Goal: Information Seeking & Learning: Learn about a topic

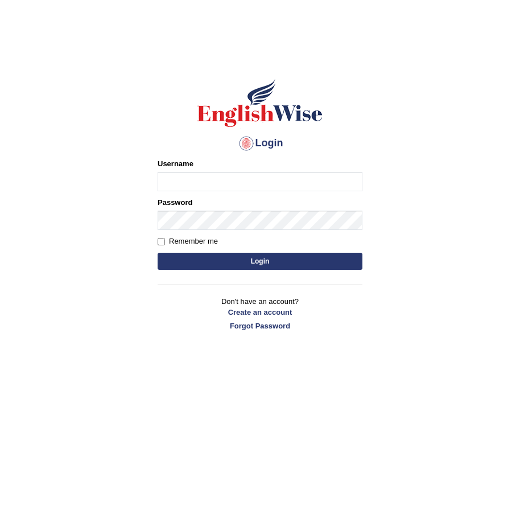
click at [221, 182] on input "Username" at bounding box center [260, 181] width 205 height 19
type input "w"
type input "ashwii"
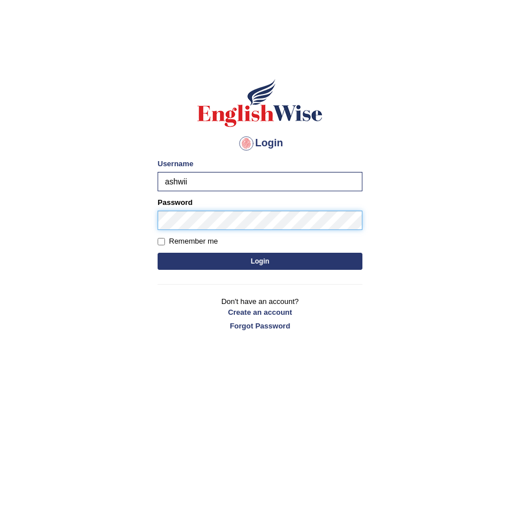
click at [158, 253] on button "Login" at bounding box center [260, 261] width 205 height 17
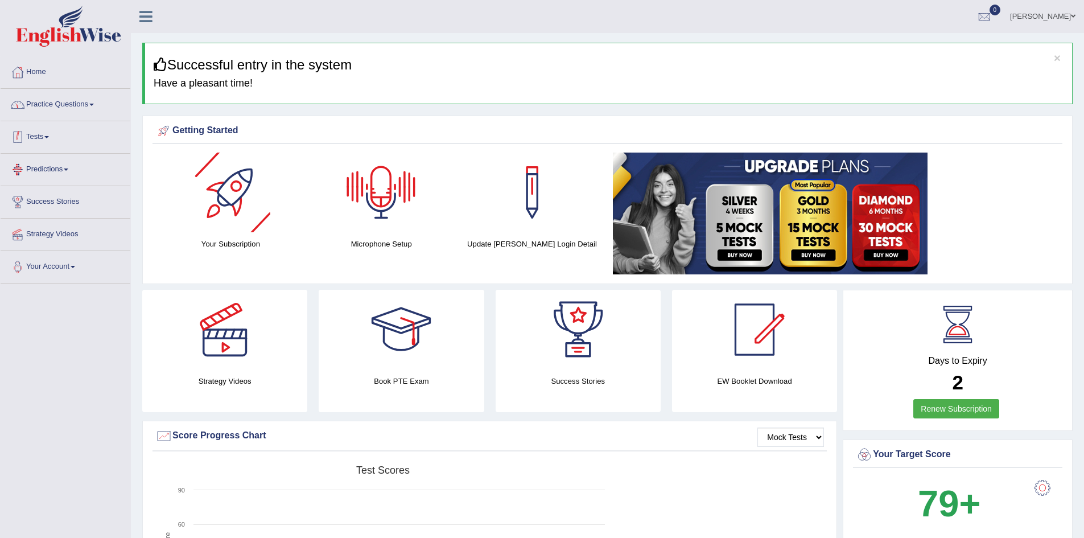
click at [90, 101] on link "Practice Questions" at bounding box center [66, 103] width 130 height 28
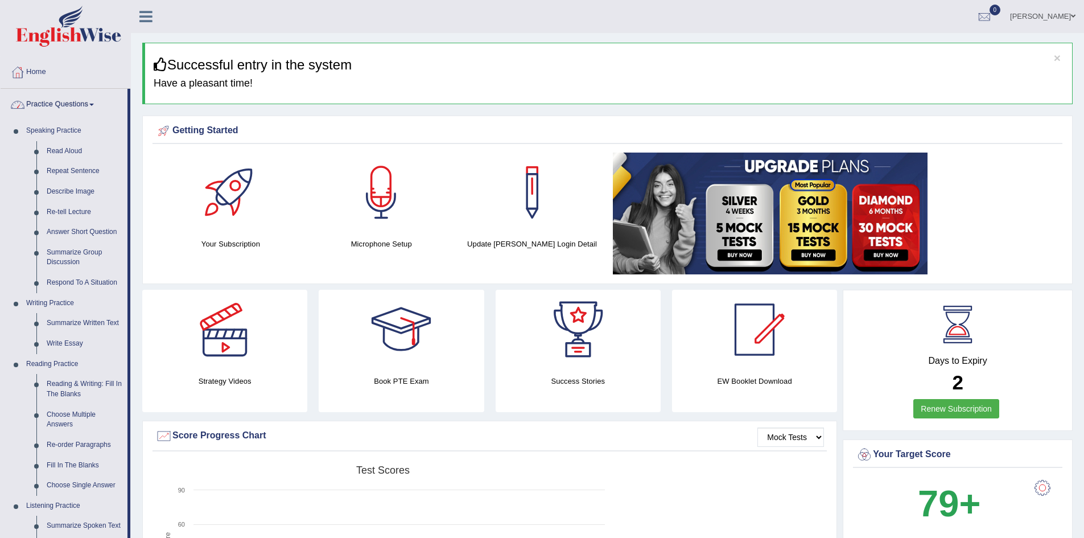
click at [39, 78] on link "Home" at bounding box center [66, 70] width 130 height 28
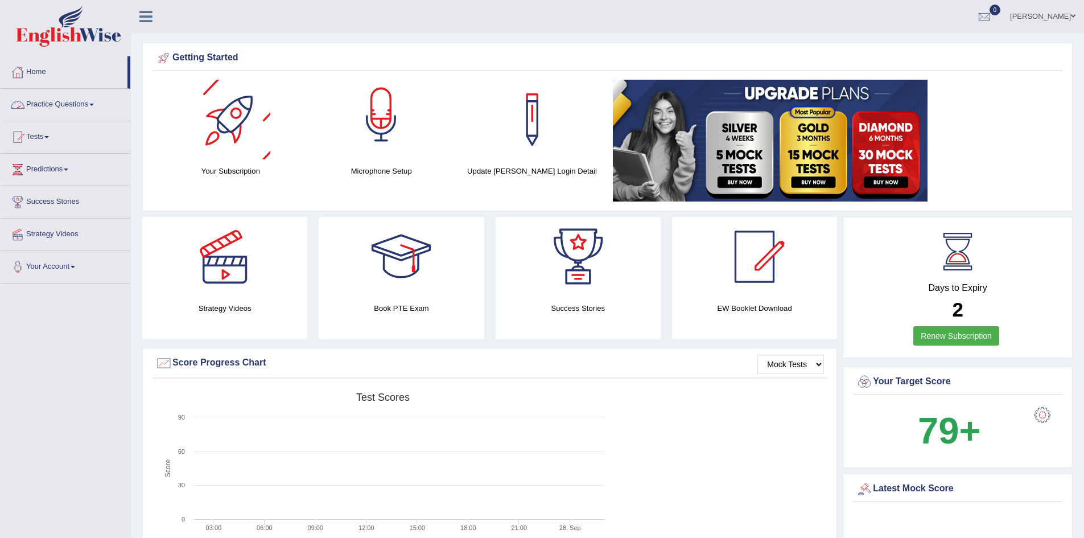
click at [384, 129] on div at bounding box center [381, 120] width 80 height 80
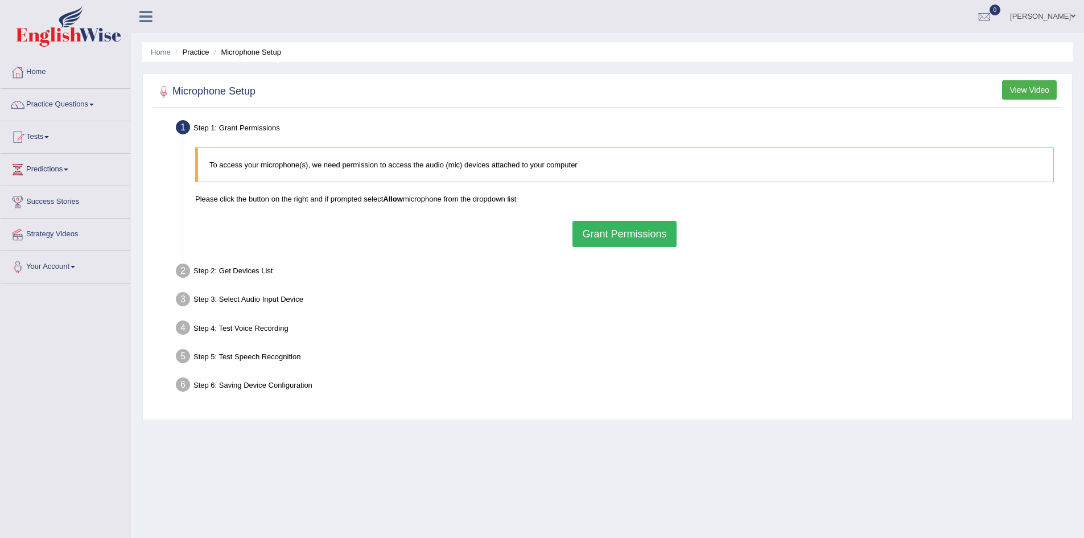
click at [638, 228] on button "Grant Permissions" at bounding box center [624, 234] width 104 height 26
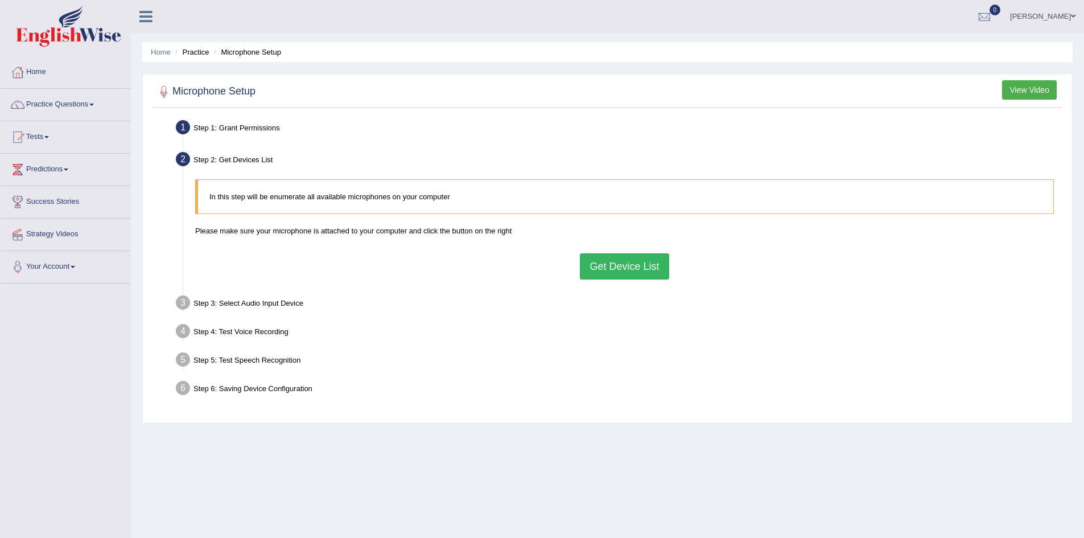
click at [637, 271] on button "Get Device List" at bounding box center [624, 266] width 89 height 26
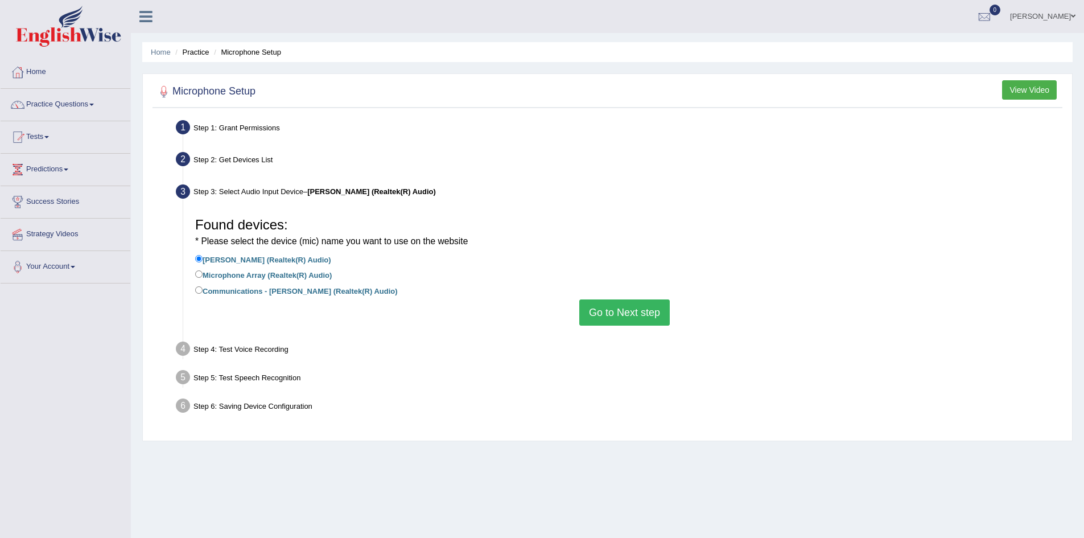
click at [634, 313] on button "Go to Next step" at bounding box center [624, 312] width 90 height 26
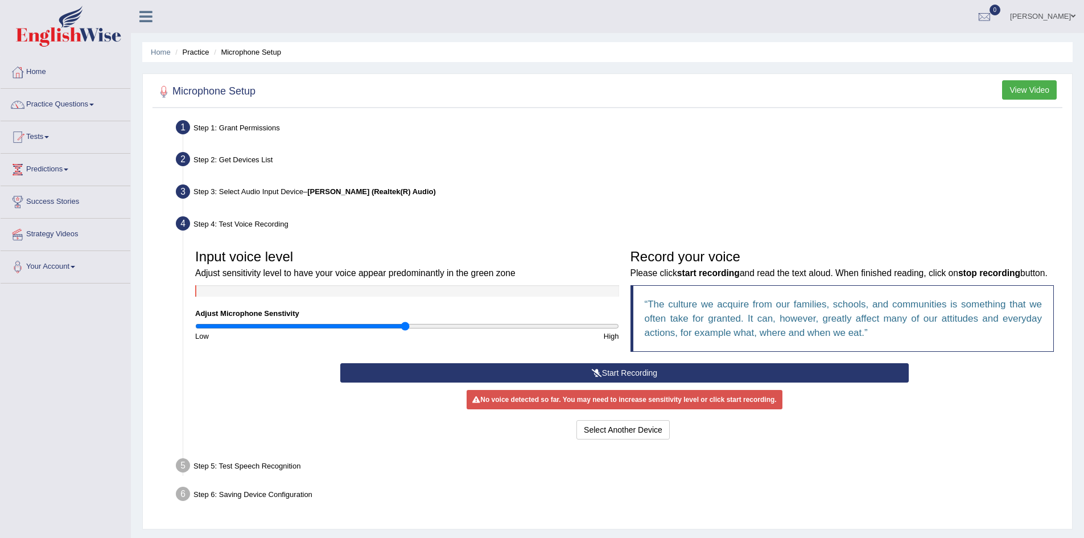
click at [596, 377] on icon at bounding box center [597, 373] width 10 height 8
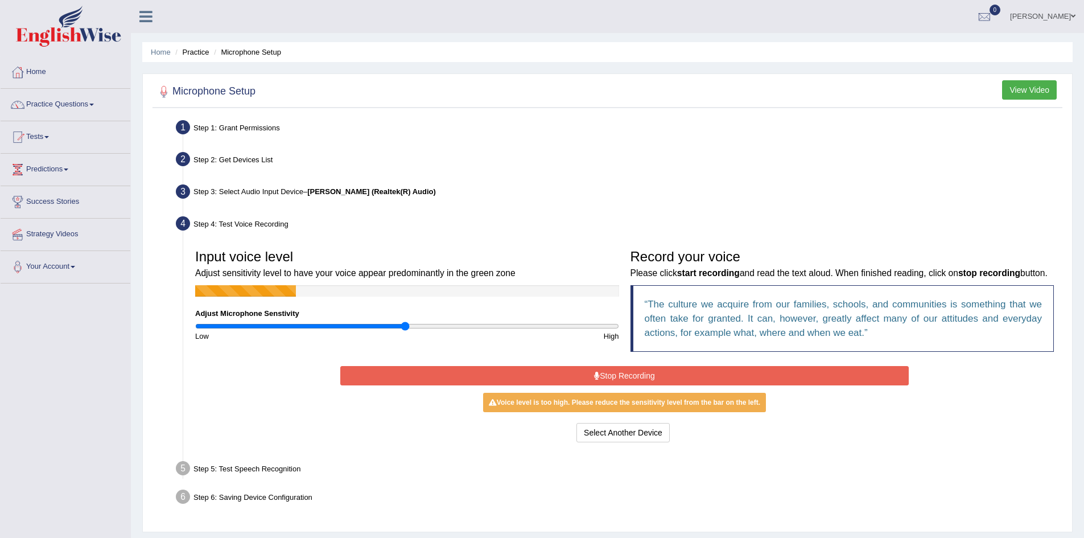
click at [579, 385] on button "Stop Recording" at bounding box center [624, 375] width 569 height 19
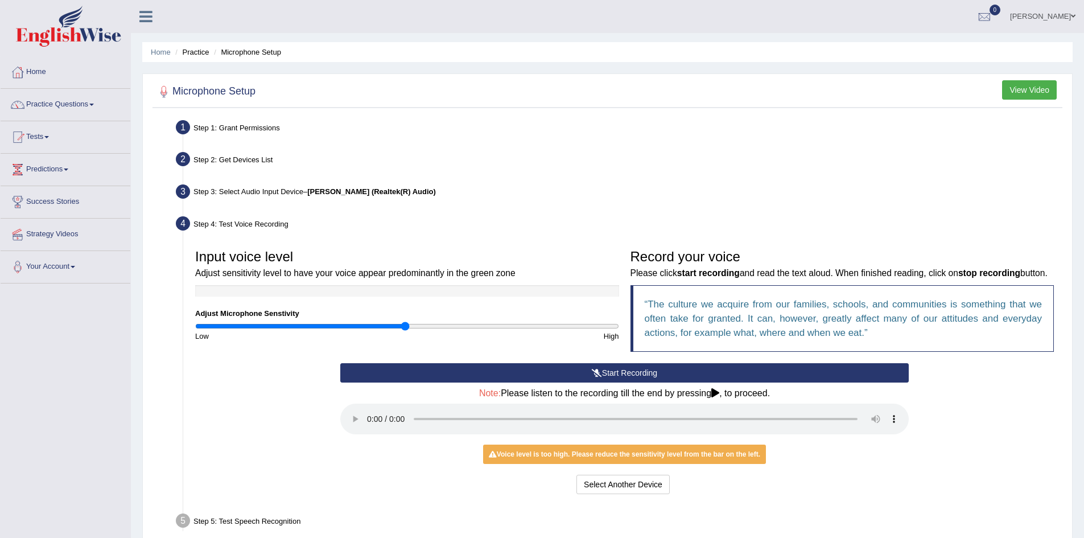
click at [615, 382] on button "Start Recording" at bounding box center [624, 372] width 569 height 19
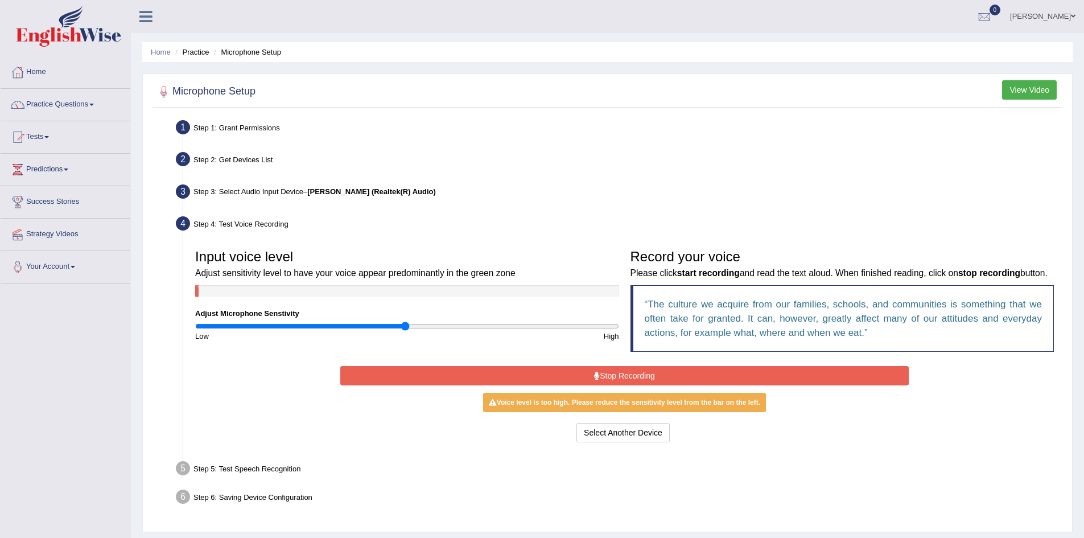
click at [605, 385] on button "Stop Recording" at bounding box center [624, 375] width 569 height 19
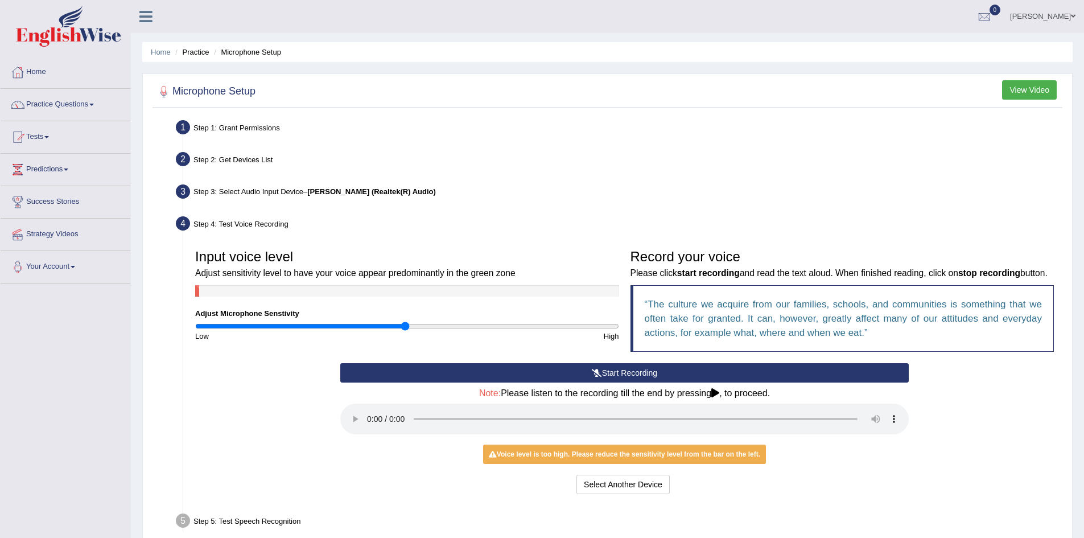
click at [563, 382] on button "Start Recording" at bounding box center [624, 372] width 569 height 19
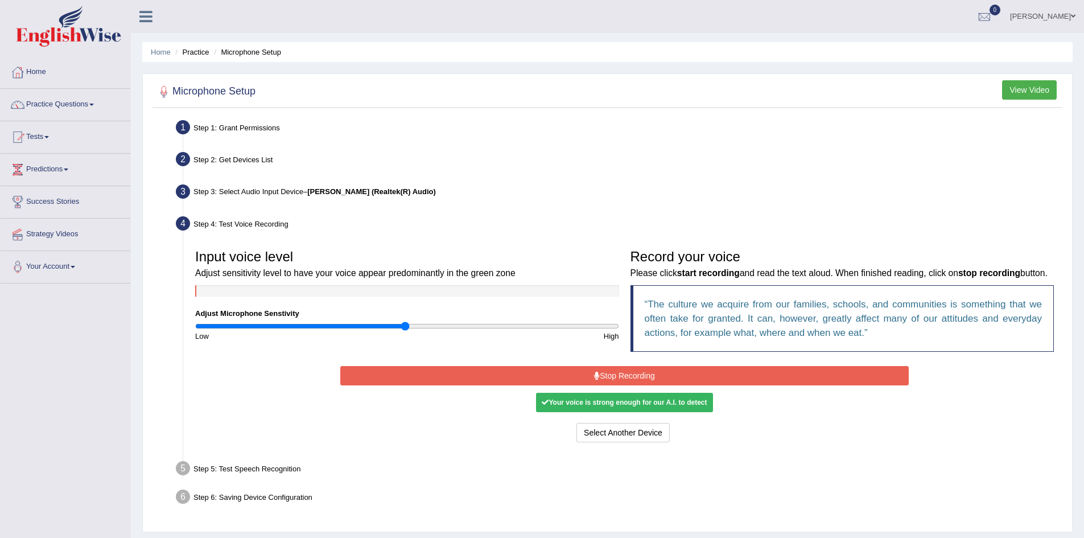
click at [619, 385] on button "Stop Recording" at bounding box center [624, 375] width 569 height 19
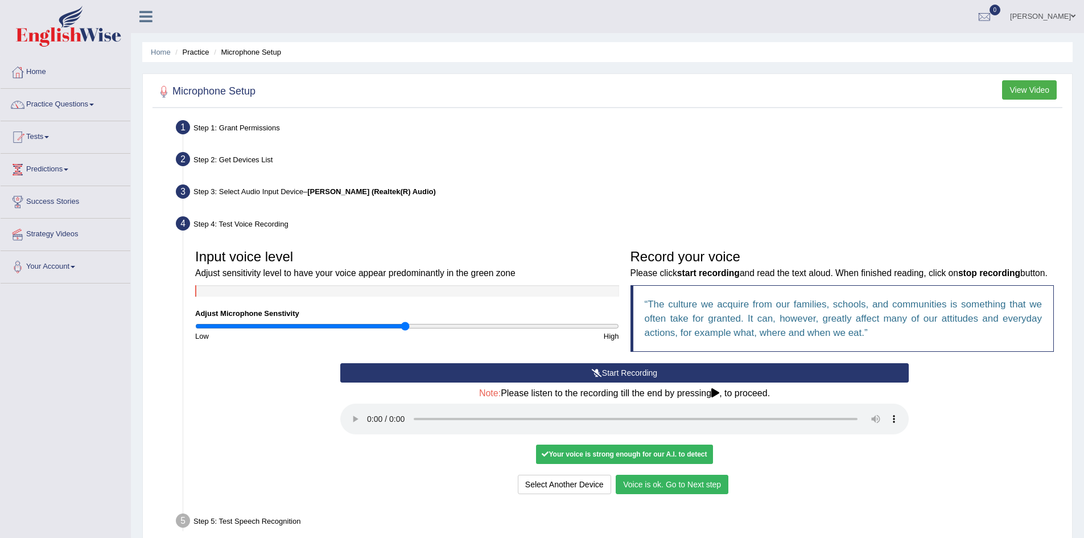
click at [719, 494] on button "Voice is ok. Go to Next step" at bounding box center [672, 484] width 113 height 19
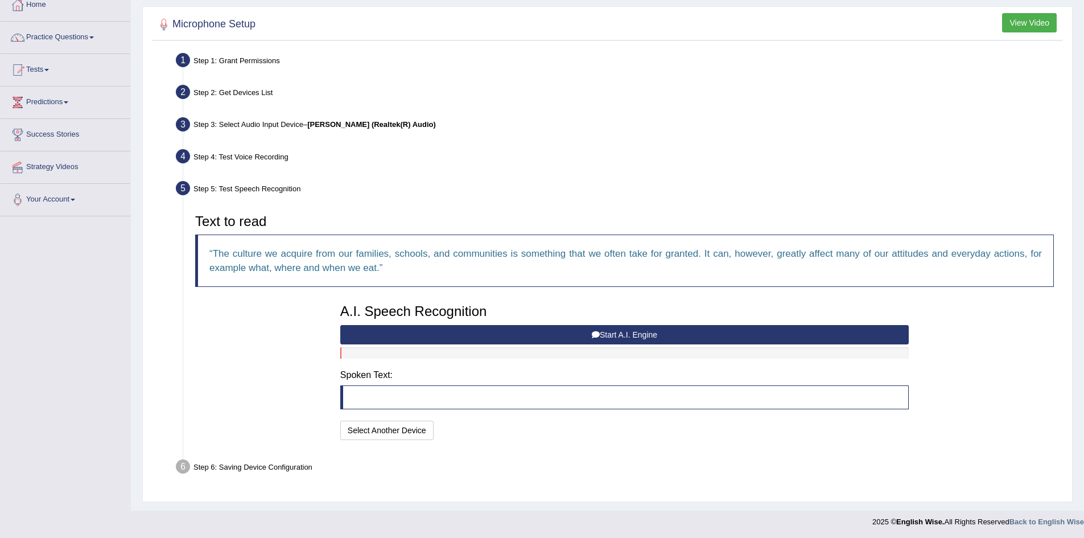
scroll to position [68, 0]
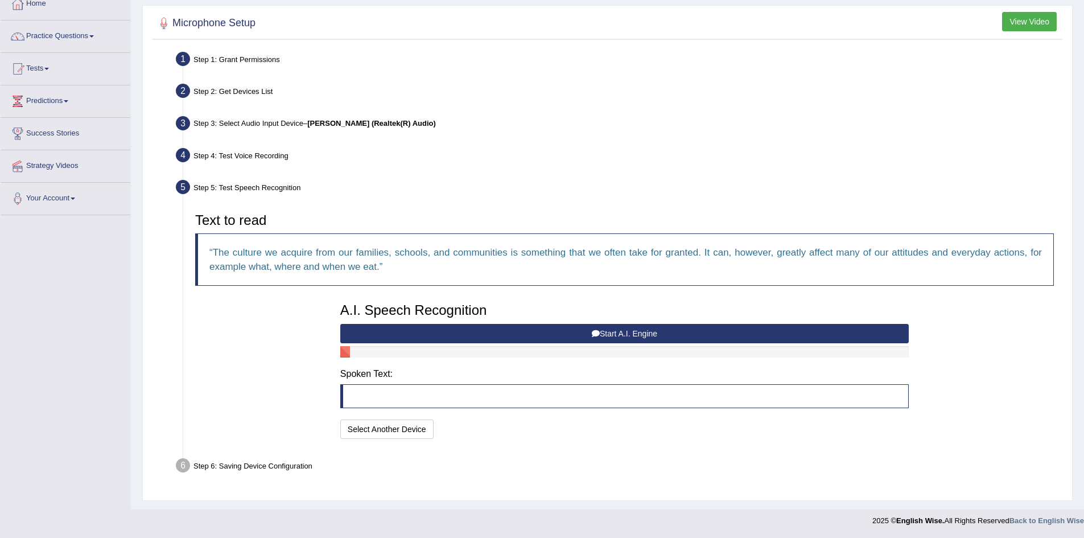
click at [669, 339] on button "Start A.I. Engine" at bounding box center [624, 333] width 569 height 19
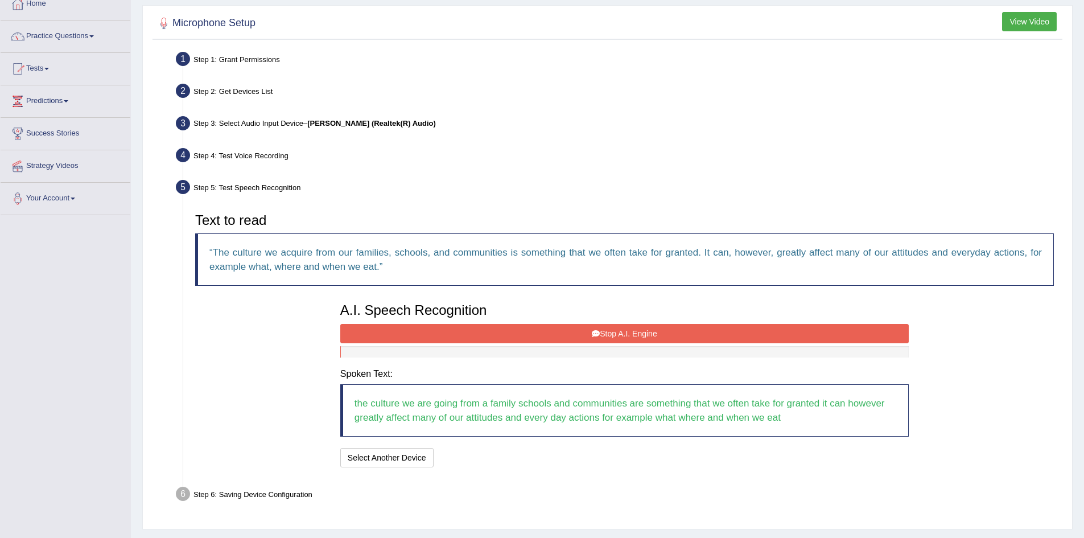
click at [548, 329] on button "Stop A.I. Engine" at bounding box center [624, 333] width 569 height 19
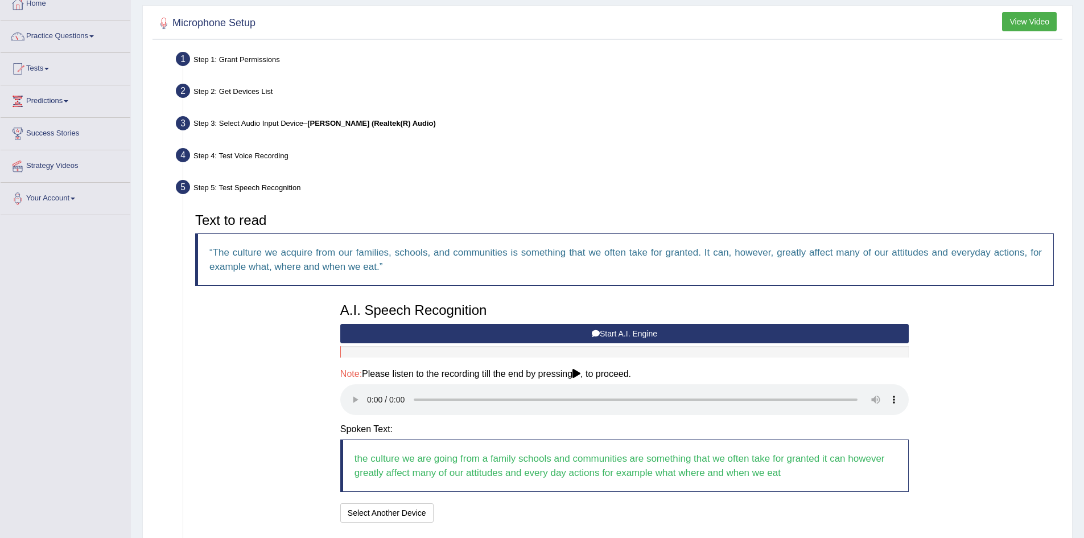
scroll to position [152, 0]
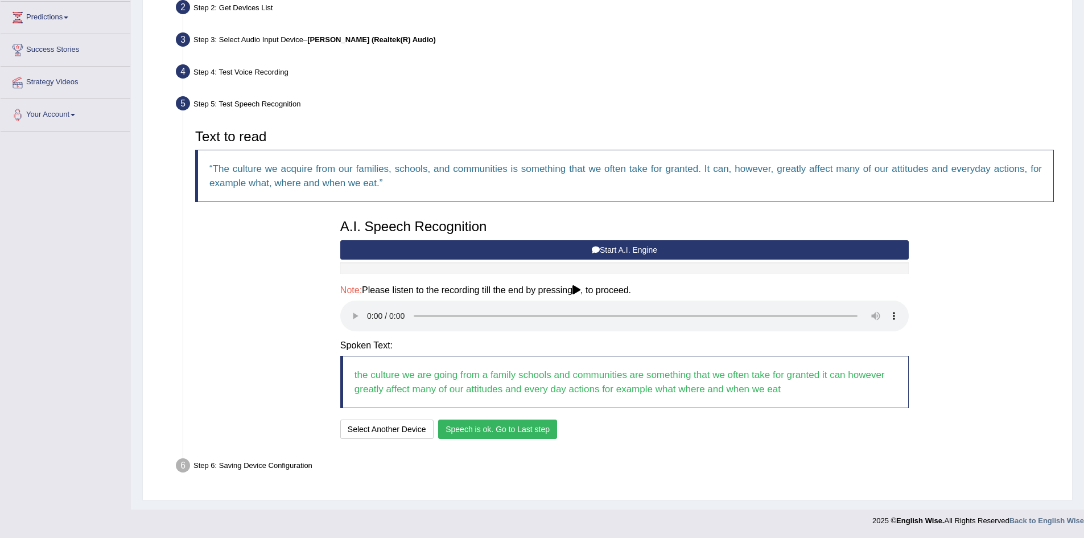
click at [529, 437] on button "Speech is ok. Go to Last step" at bounding box center [497, 428] width 119 height 19
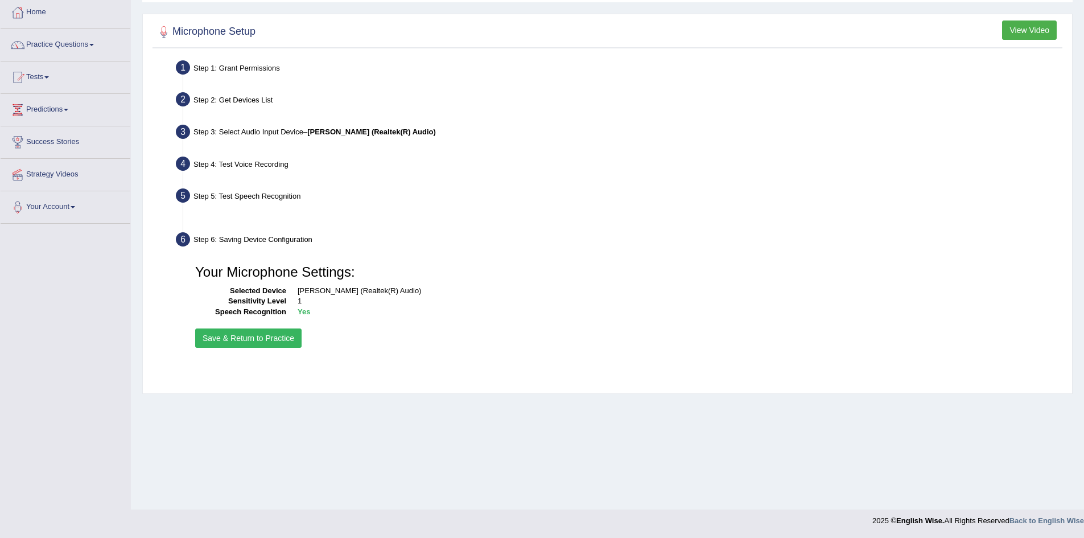
scroll to position [60, 0]
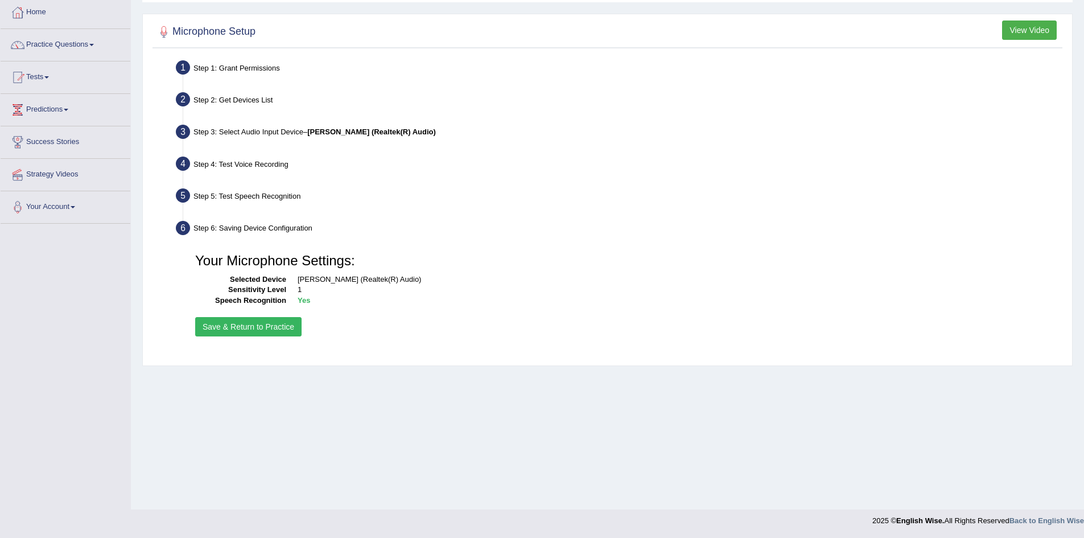
click at [252, 336] on button "Save & Return to Practice" at bounding box center [248, 326] width 106 height 19
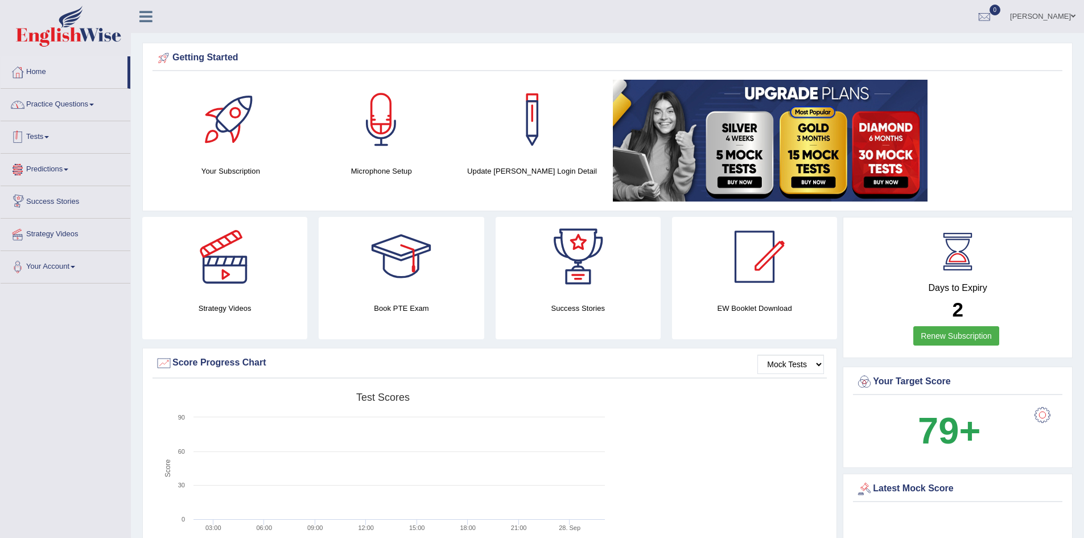
click at [28, 109] on link "Practice Questions" at bounding box center [66, 103] width 130 height 28
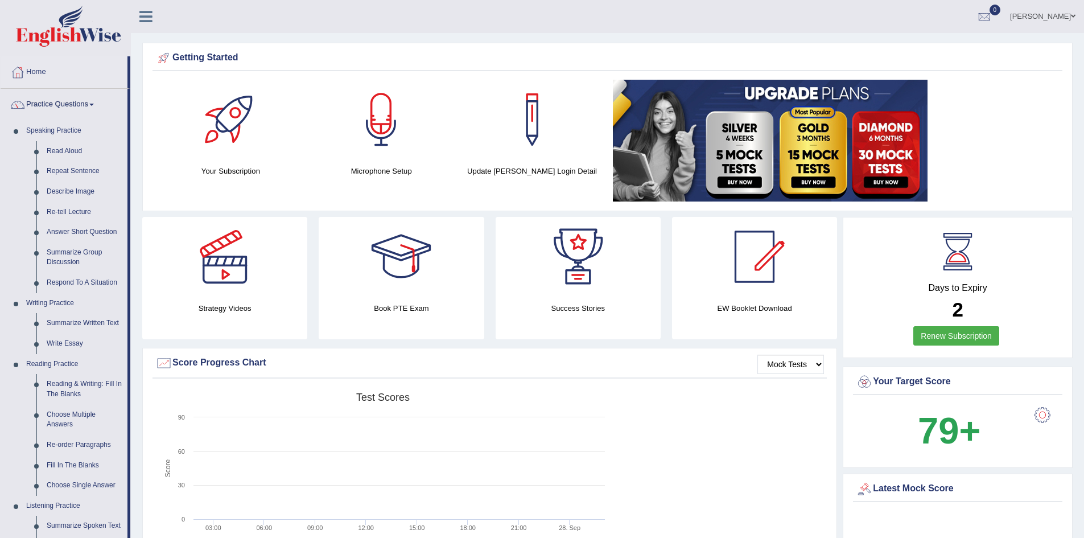
drag, startPoint x: 128, startPoint y: 195, endPoint x: 130, endPoint y: 229, distance: 34.8
click at [130, 229] on li "Practice Questions Speaking Practice Read Aloud Repeat Sentence Describe Image …" at bounding box center [66, 409] width 130 height 640
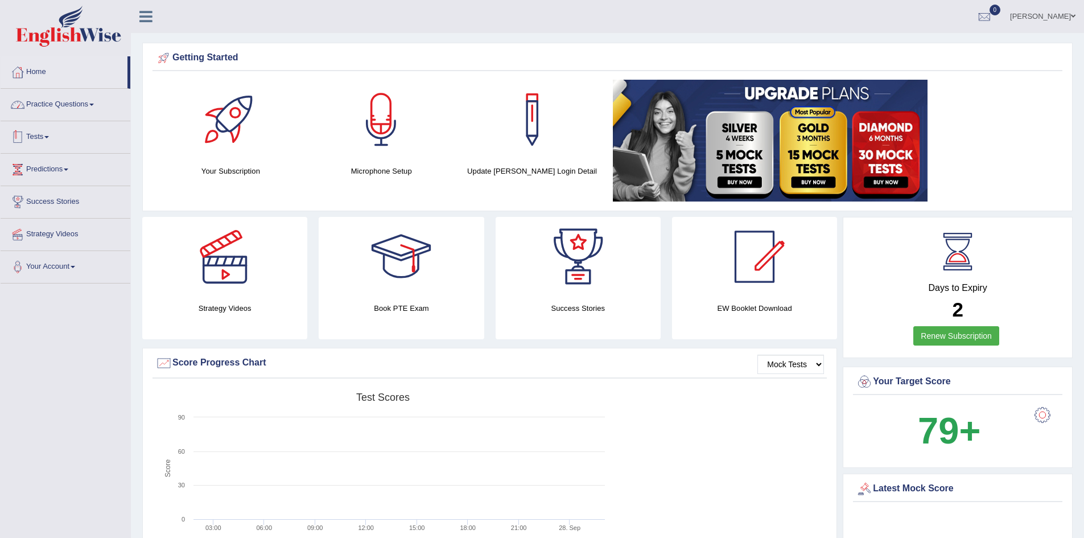
click at [74, 114] on link "Practice Questions" at bounding box center [66, 103] width 130 height 28
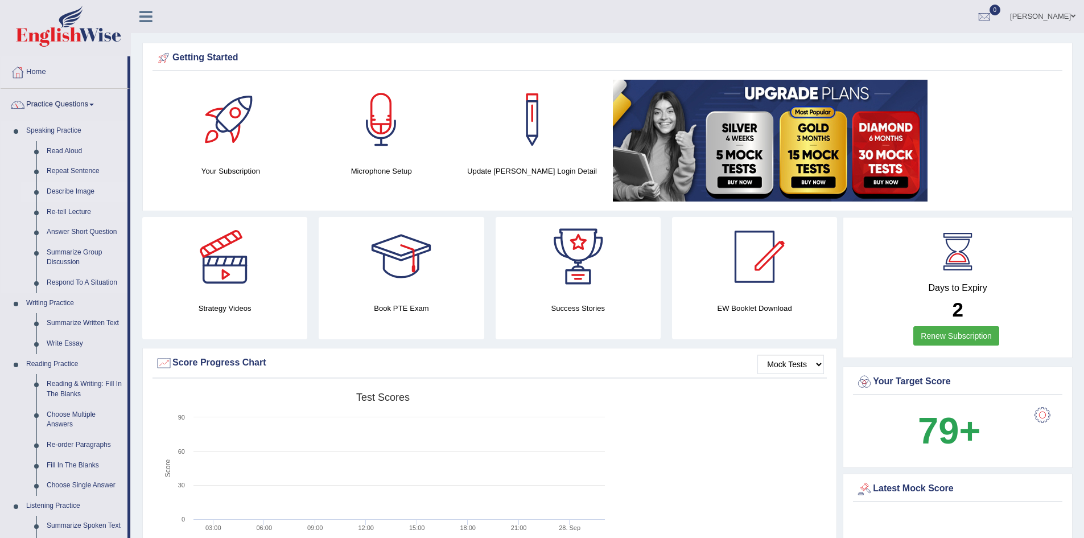
click at [77, 191] on link "Describe Image" at bounding box center [85, 192] width 86 height 20
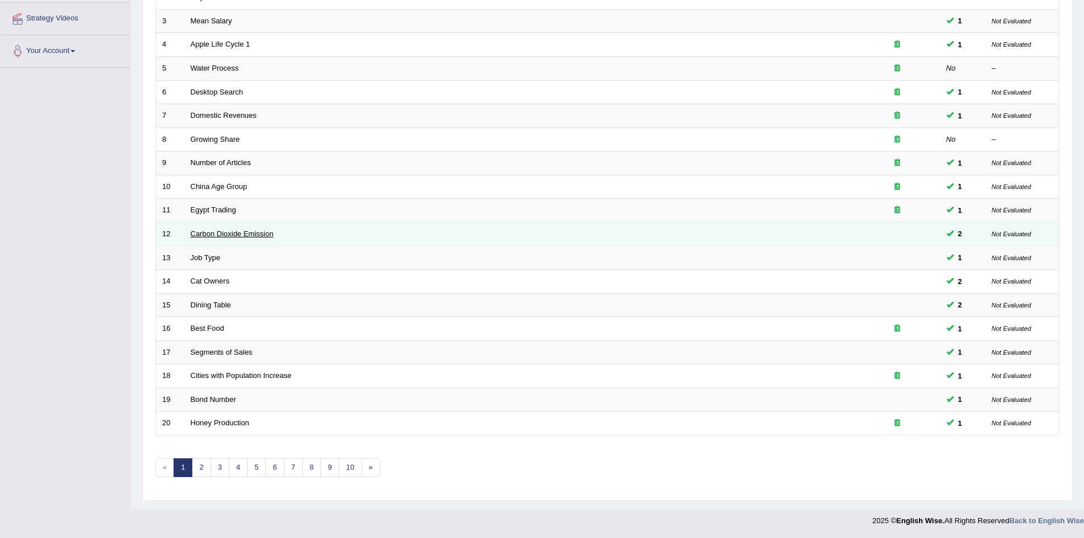
scroll to position [159, 0]
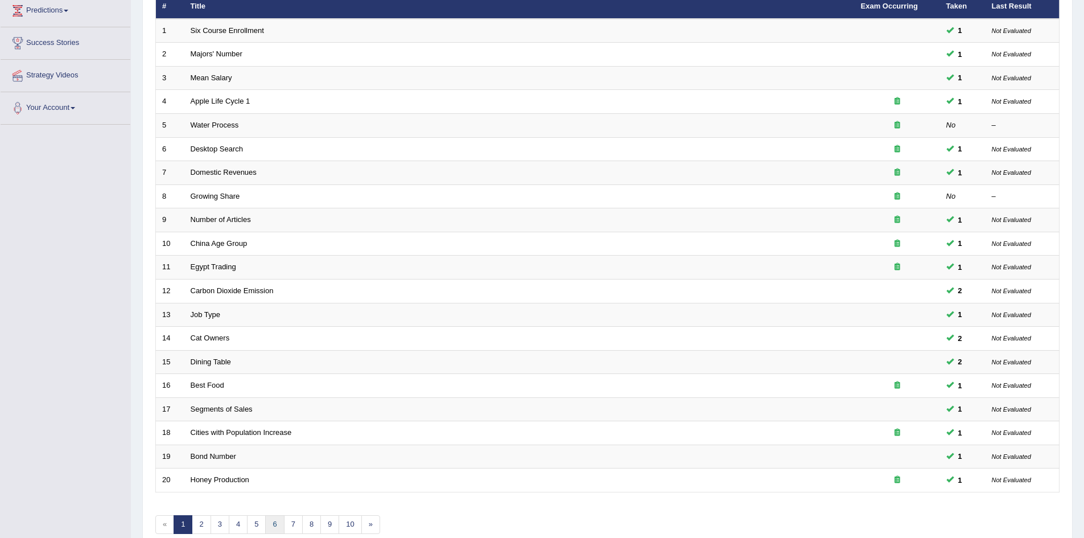
click at [275, 522] on link "6" at bounding box center [274, 524] width 19 height 19
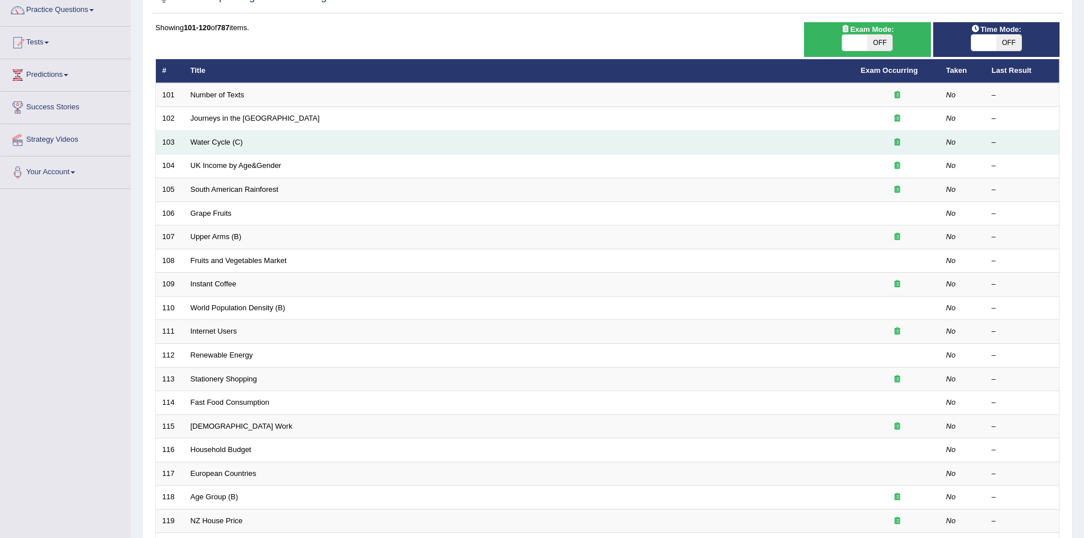
scroll to position [216, 0]
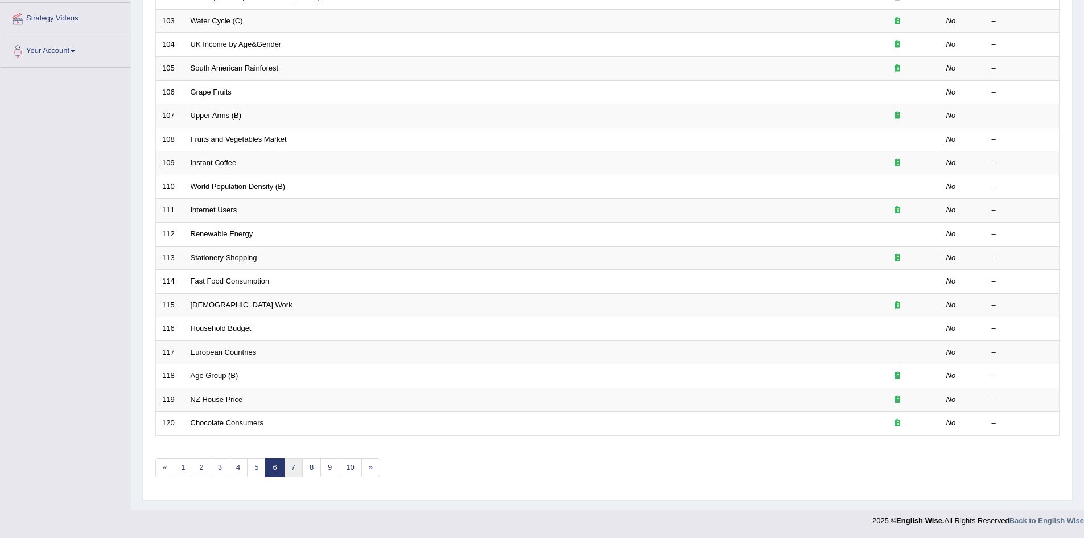
click at [299, 469] on link "7" at bounding box center [293, 467] width 19 height 19
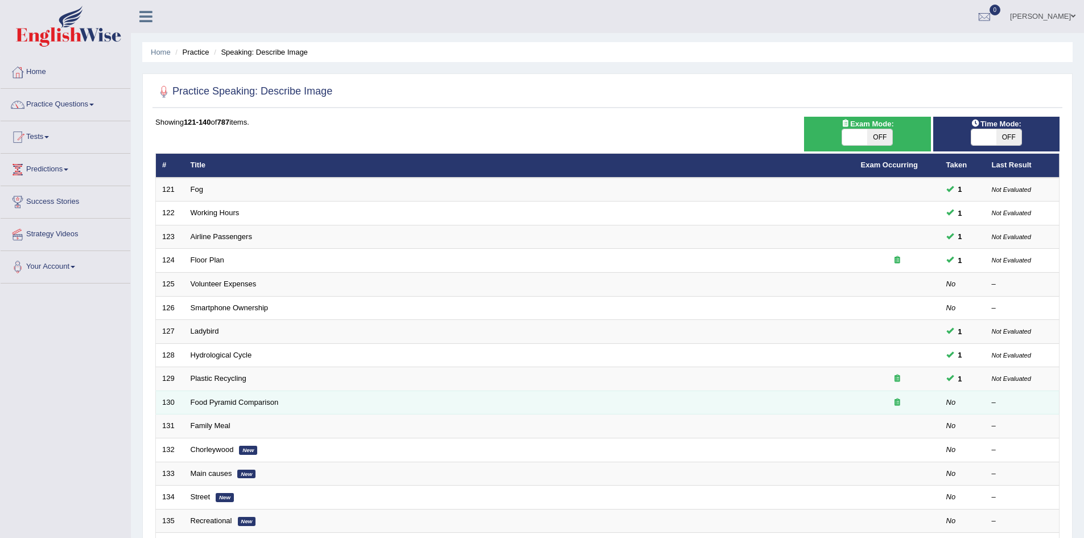
scroll to position [216, 0]
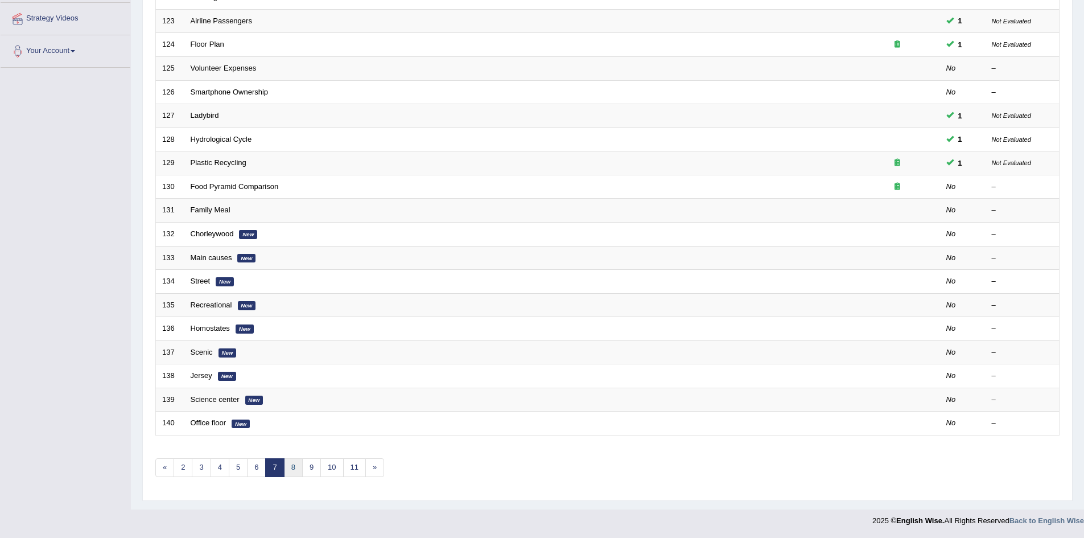
click at [292, 467] on link "8" at bounding box center [293, 467] width 19 height 19
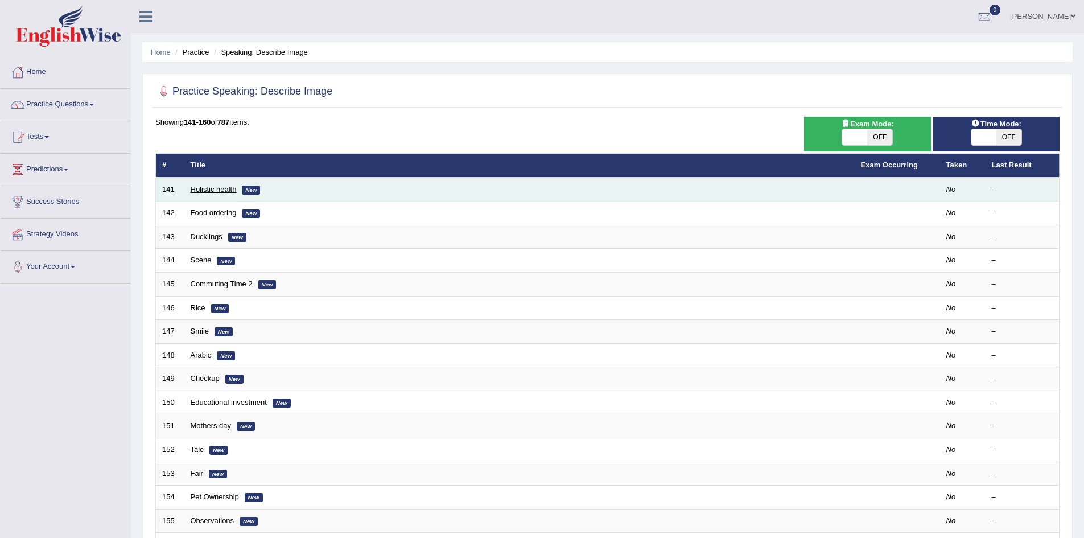
click at [226, 191] on link "Holistic health" at bounding box center [214, 189] width 46 height 9
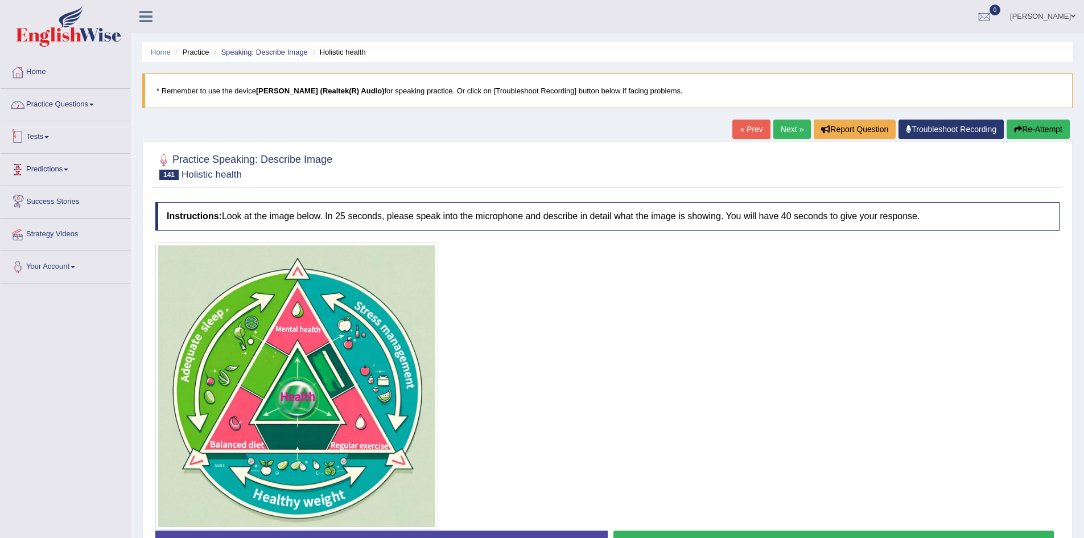
click at [51, 102] on link "Practice Questions" at bounding box center [66, 103] width 130 height 28
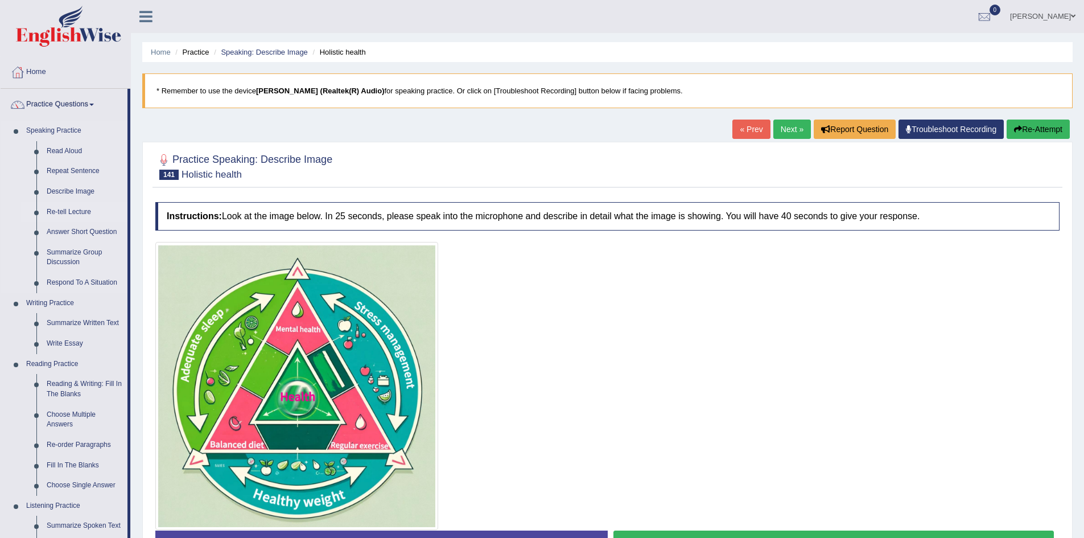
click at [69, 212] on link "Re-tell Lecture" at bounding box center [85, 212] width 86 height 20
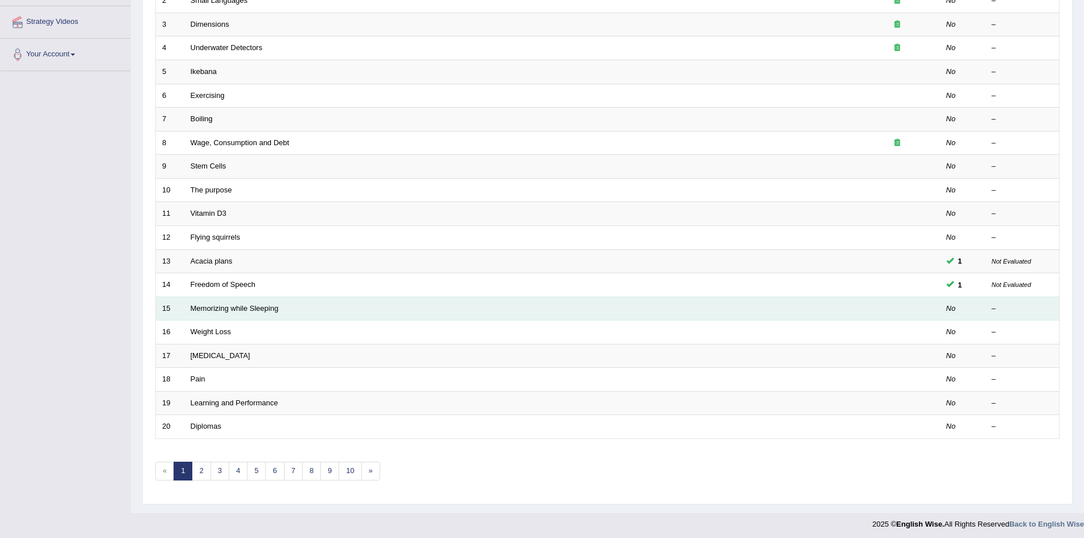
scroll to position [216, 0]
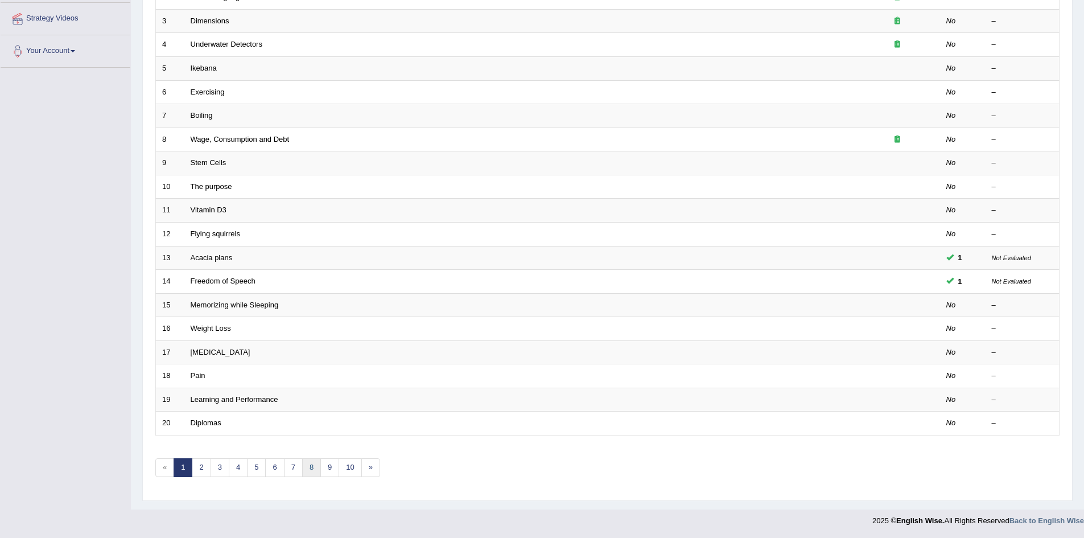
click at [307, 463] on link "8" at bounding box center [311, 467] width 19 height 19
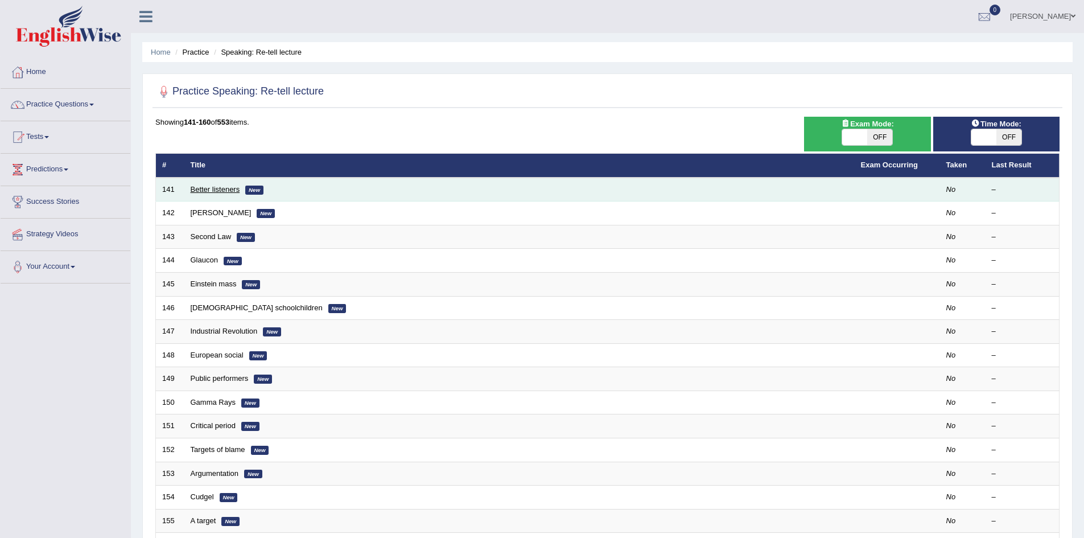
click at [220, 185] on link "Better listeners" at bounding box center [216, 189] width 50 height 9
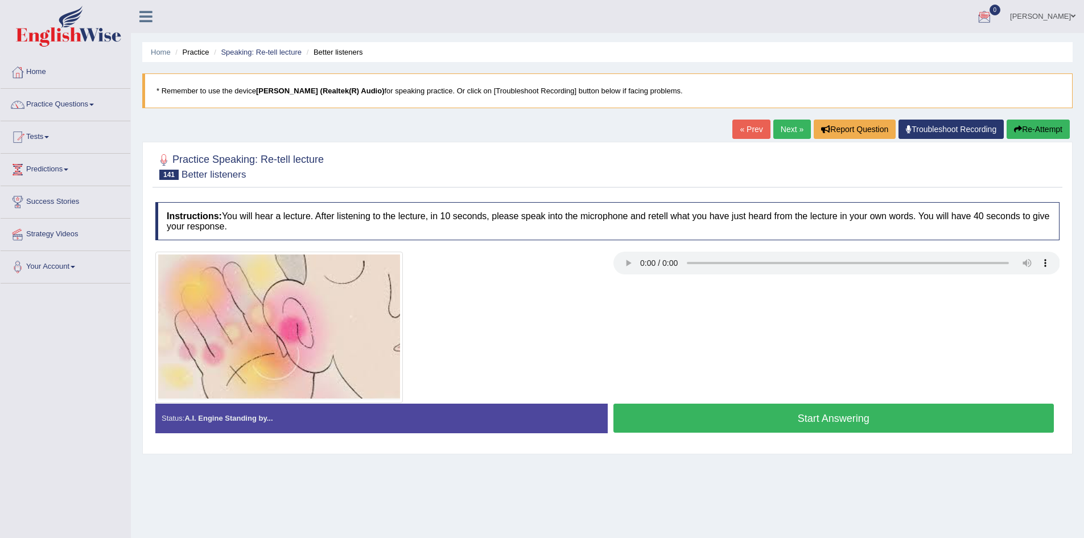
click at [727, 413] on button "Start Answering" at bounding box center [833, 417] width 441 height 29
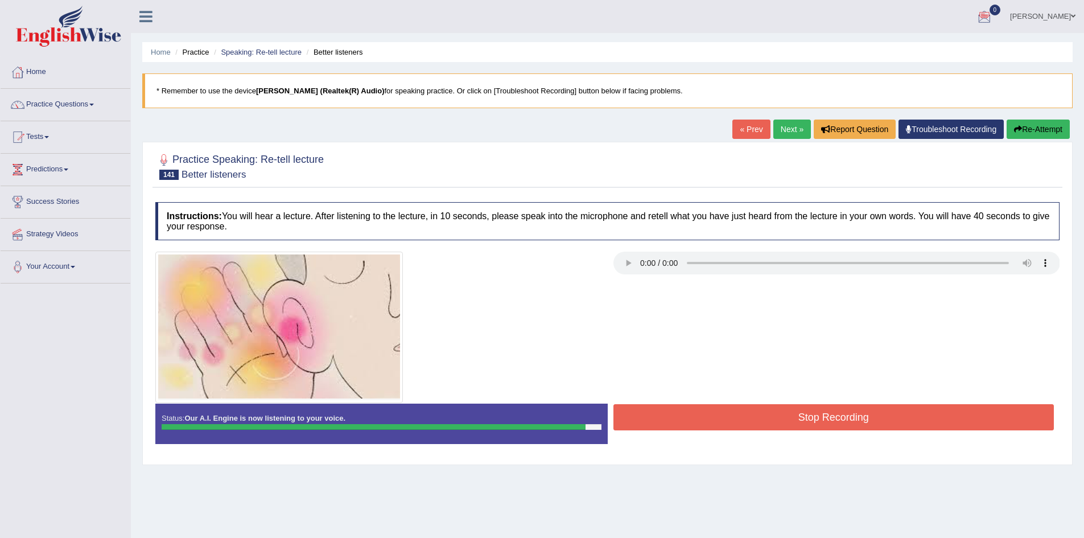
click at [728, 416] on button "Stop Recording" at bounding box center [833, 417] width 441 height 26
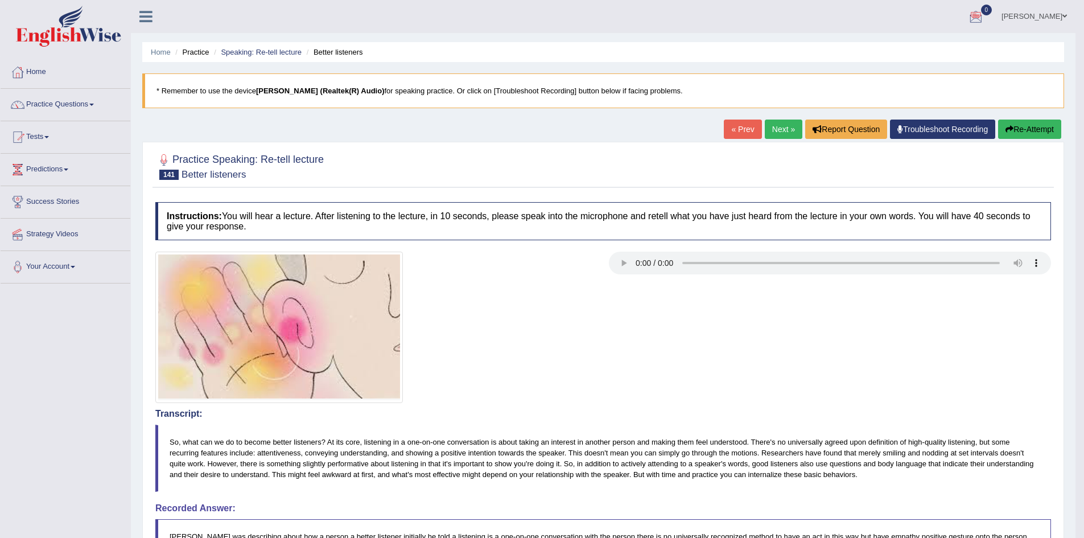
click at [778, 128] on link "Next »" at bounding box center [784, 129] width 38 height 19
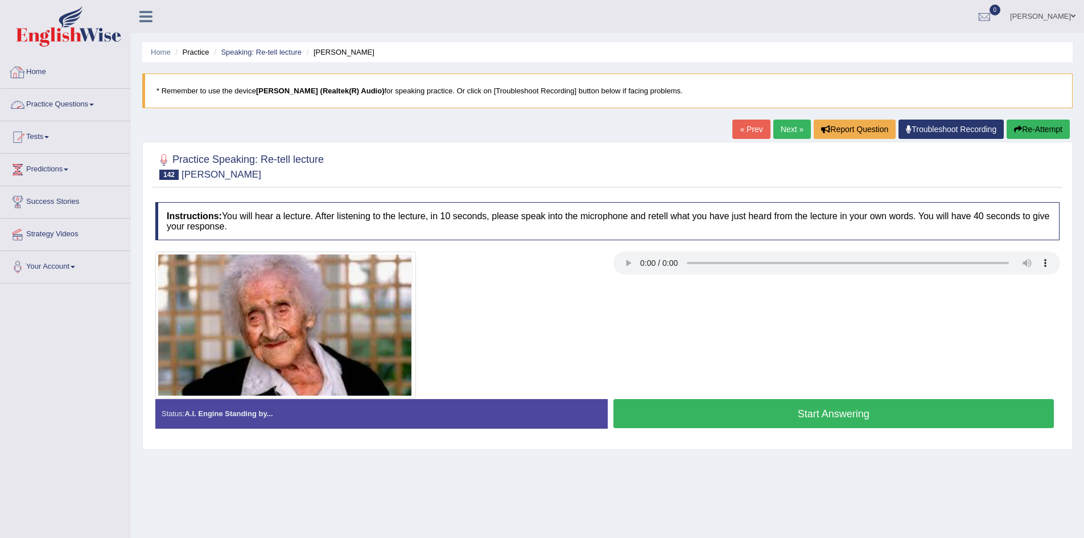
drag, startPoint x: 770, startPoint y: 409, endPoint x: 812, endPoint y: 384, distance: 49.0
click at [770, 409] on button "Start Answering" at bounding box center [833, 413] width 441 height 29
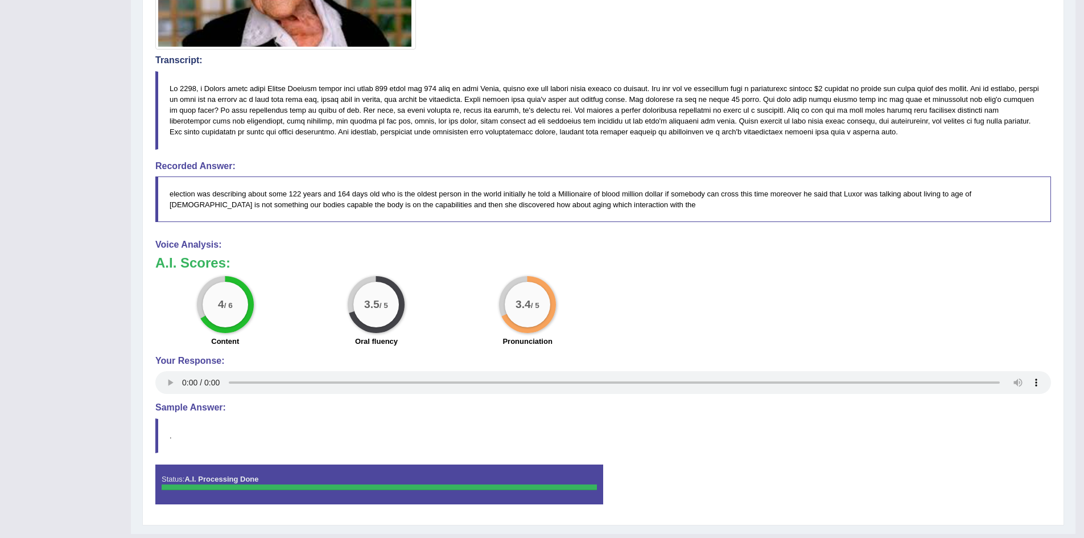
scroll to position [32, 0]
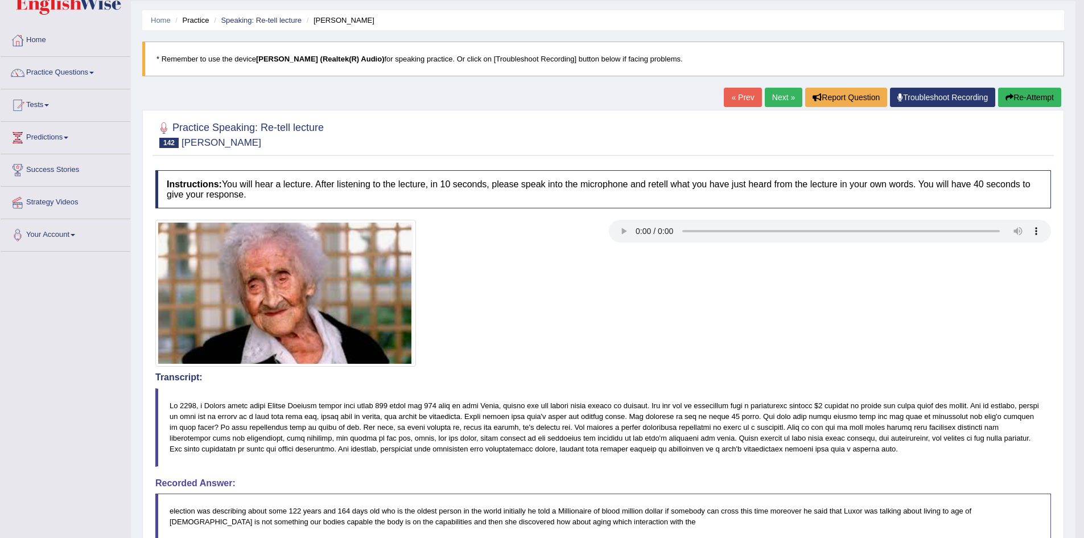
click at [775, 101] on link "Next »" at bounding box center [784, 97] width 38 height 19
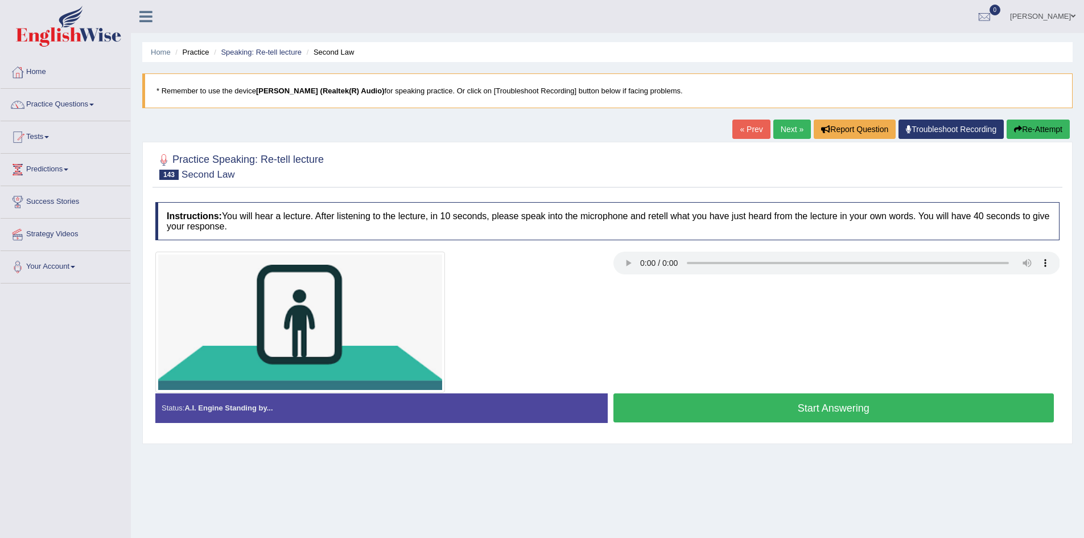
click at [782, 129] on link "Next »" at bounding box center [792, 129] width 38 height 19
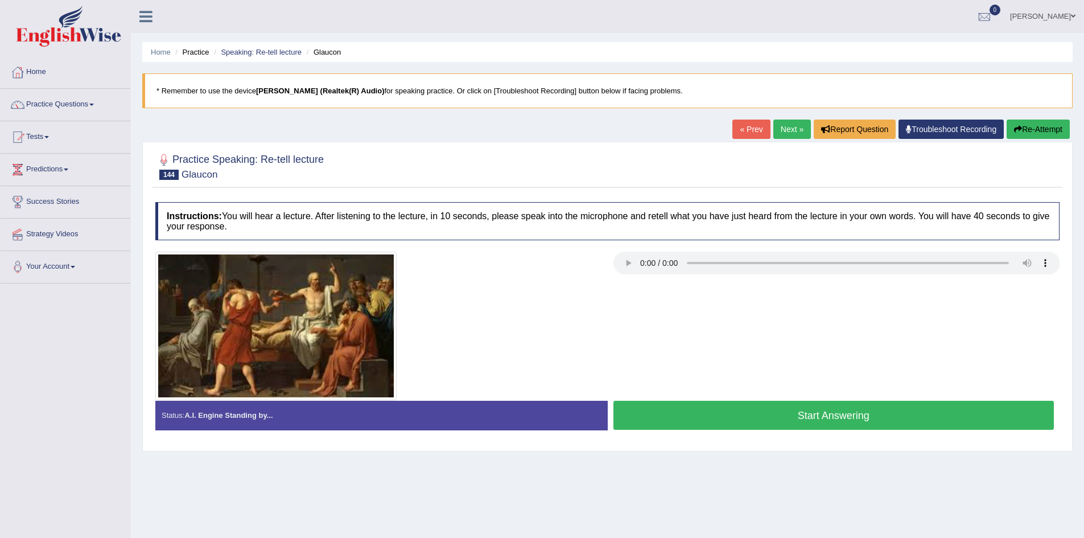
click at [860, 415] on button "Start Answering" at bounding box center [833, 415] width 441 height 29
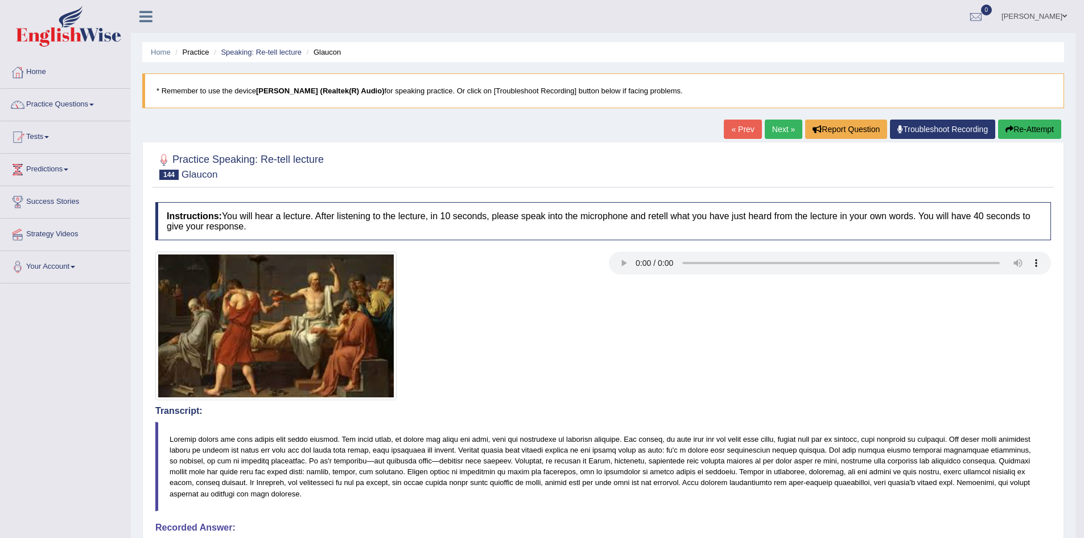
click at [772, 126] on link "Next »" at bounding box center [784, 129] width 38 height 19
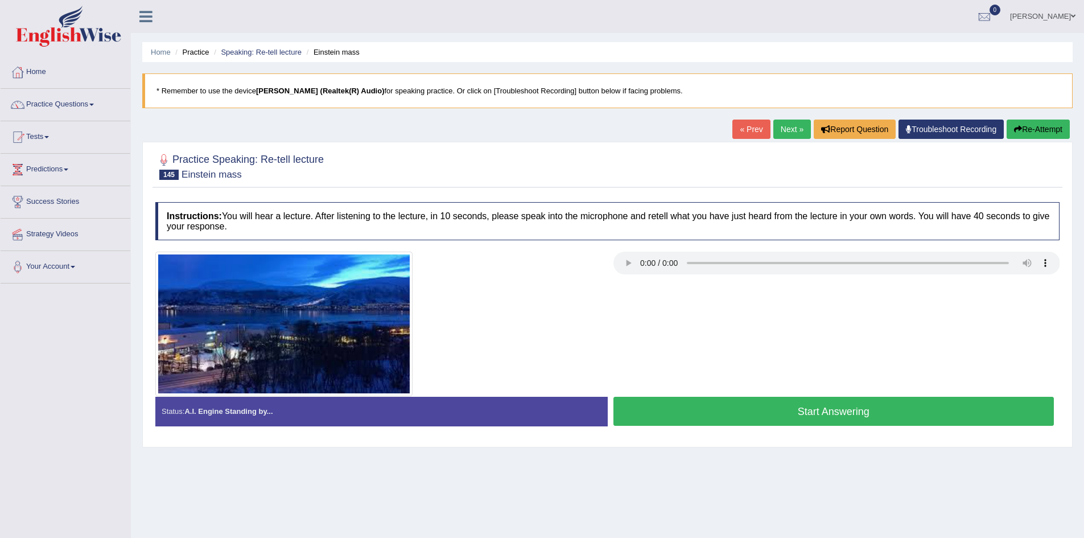
click at [848, 410] on button "Start Answering" at bounding box center [833, 411] width 441 height 29
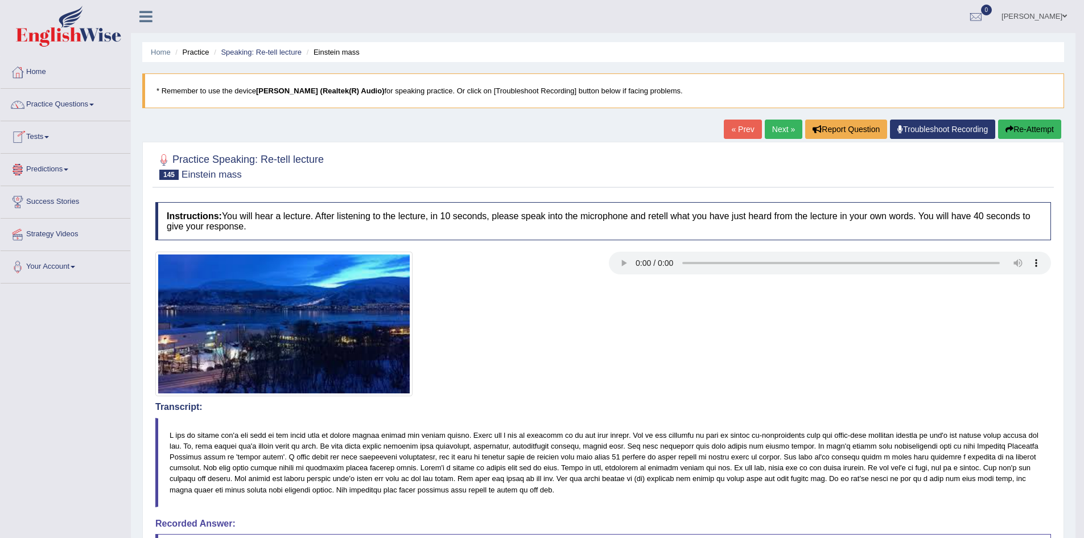
click at [772, 129] on link "Next »" at bounding box center [784, 129] width 38 height 19
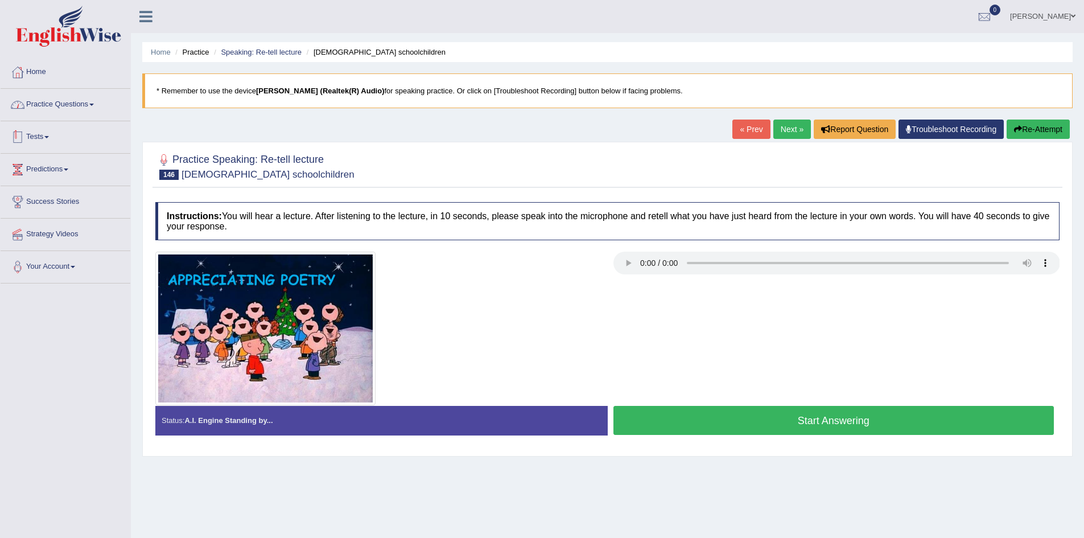
click at [66, 106] on link "Practice Questions" at bounding box center [66, 103] width 130 height 28
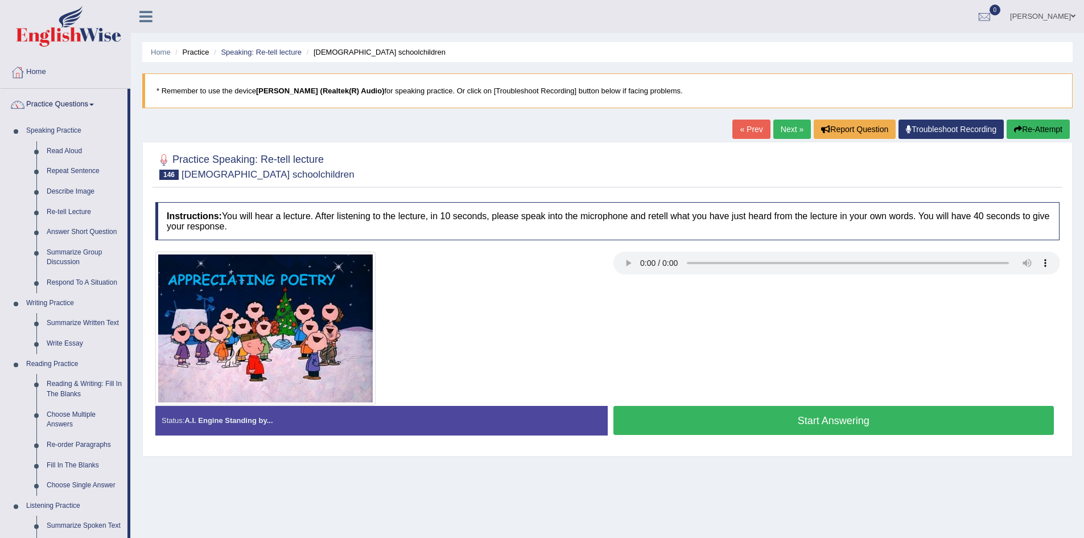
drag, startPoint x: 129, startPoint y: 179, endPoint x: 131, endPoint y: 224, distance: 44.4
click at [131, 224] on div "Toggle navigation Home Practice Questions Speaking Practice Read Aloud Repeat S…" at bounding box center [542, 296] width 1084 height 592
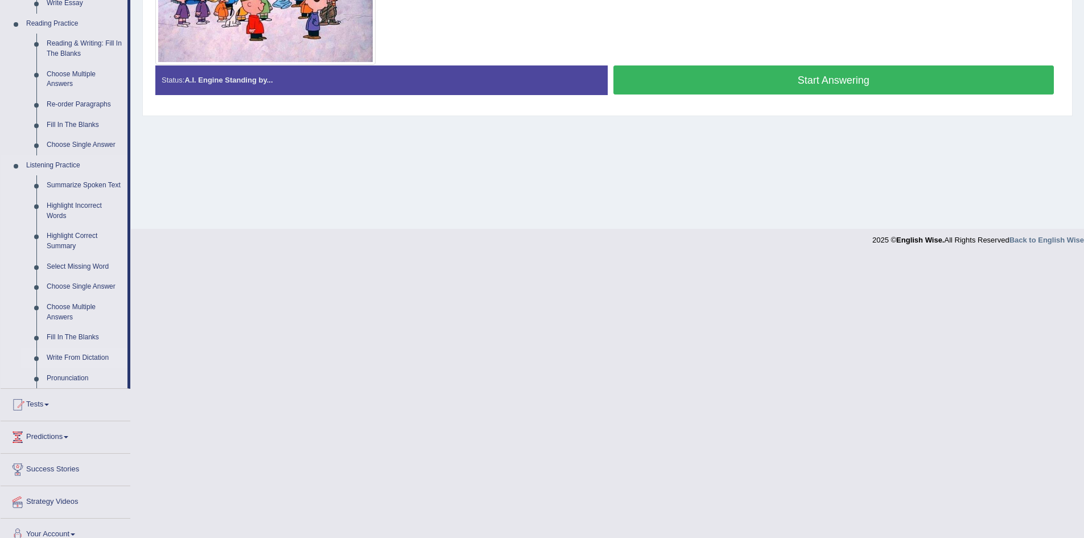
scroll to position [341, 0]
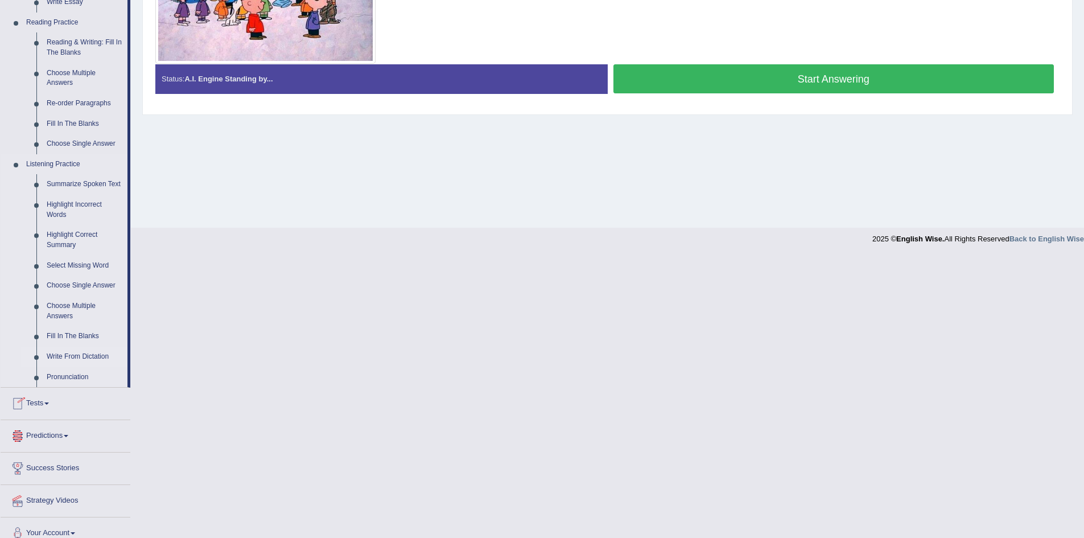
click at [80, 355] on link "Write From Dictation" at bounding box center [85, 357] width 86 height 20
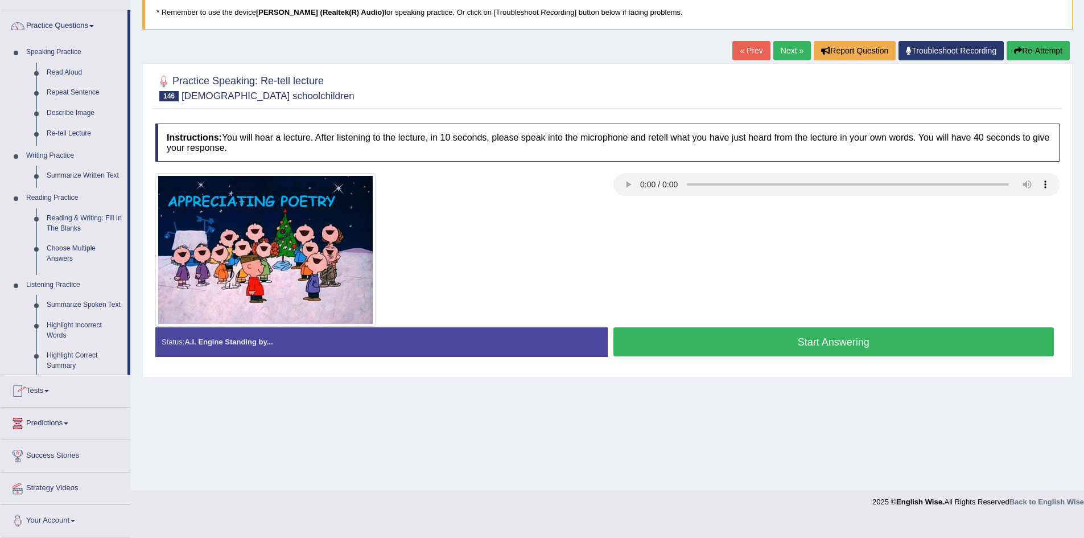
scroll to position [60, 0]
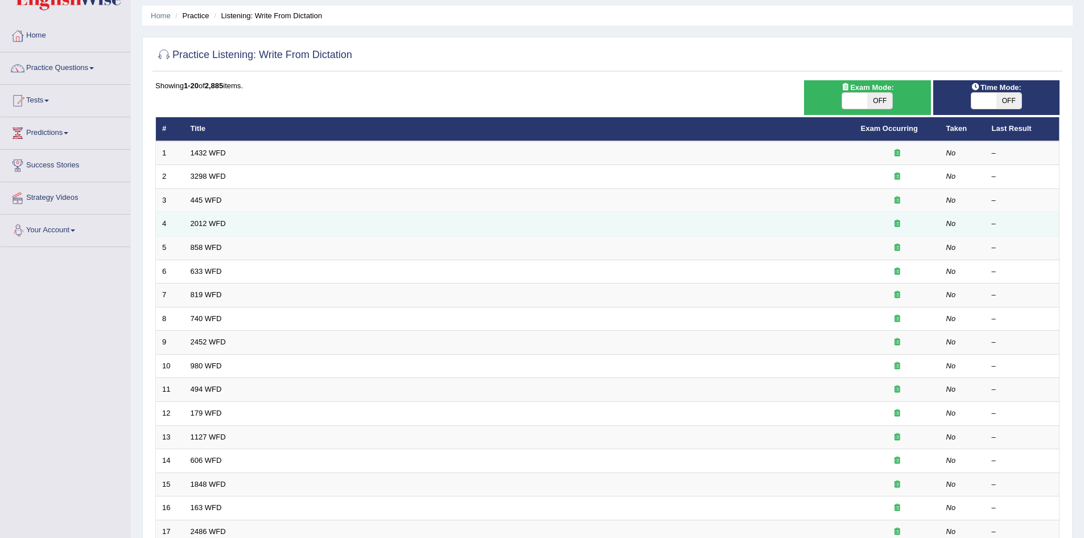
scroll to position [57, 0]
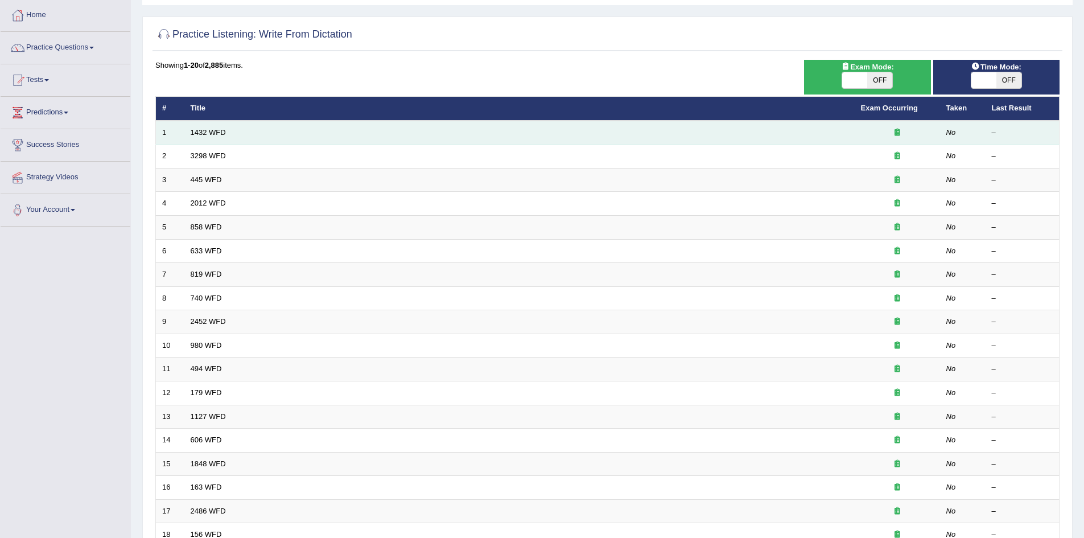
click at [226, 130] on td "1432 WFD" at bounding box center [519, 133] width 670 height 24
click at [212, 137] on td "1432 WFD" at bounding box center [519, 133] width 670 height 24
click at [217, 135] on link "1432 WFD" at bounding box center [208, 132] width 35 height 9
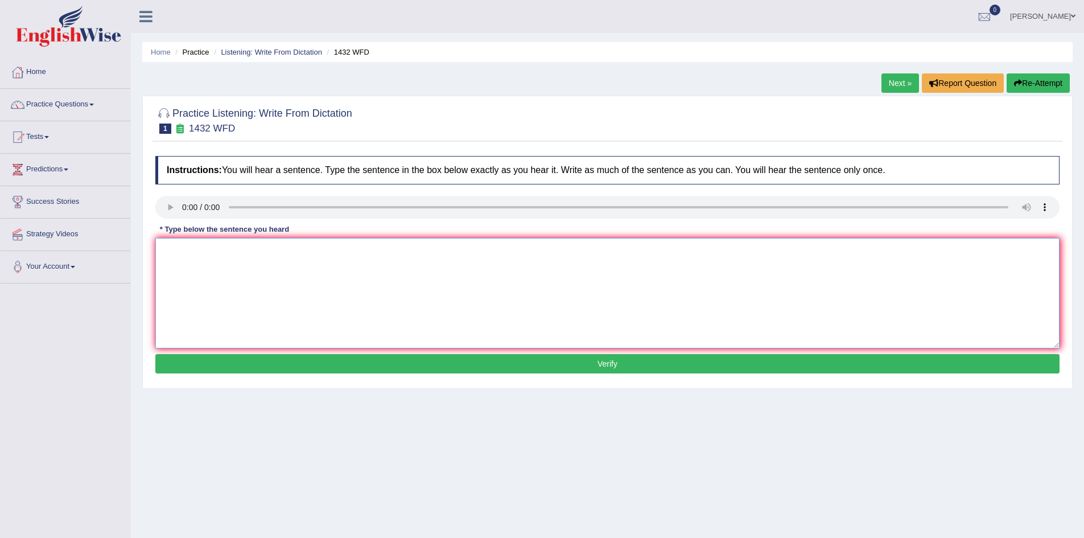
click at [346, 289] on textarea at bounding box center [607, 293] width 904 height 110
click at [215, 260] on textarea at bounding box center [607, 293] width 904 height 110
type textarea "More physical activity is beneficial for your health."
click at [494, 366] on button "Verify" at bounding box center [607, 363] width 904 height 19
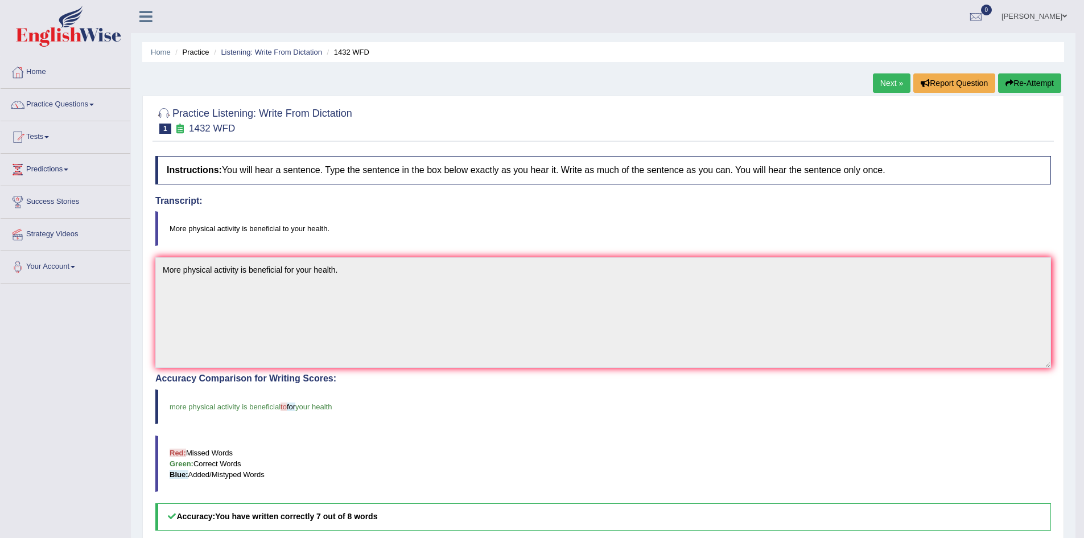
drag, startPoint x: 900, startPoint y: 89, endPoint x: 894, endPoint y: 88, distance: 6.3
click at [900, 89] on link "Next »" at bounding box center [892, 82] width 38 height 19
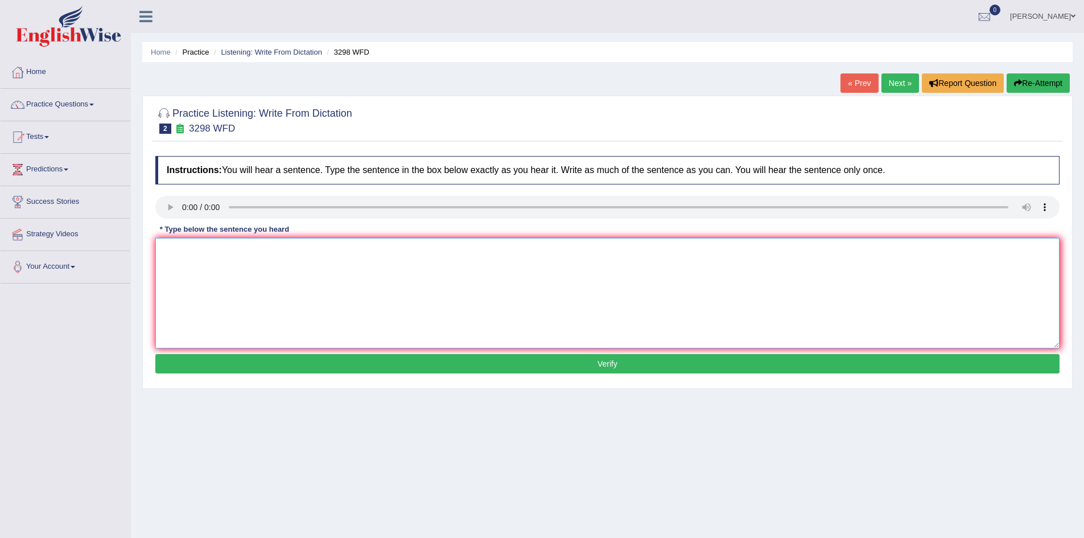
click at [271, 328] on textarea at bounding box center [607, 293] width 904 height 110
type textarea "Animal behavious"
click at [884, 84] on link "Next »" at bounding box center [900, 82] width 38 height 19
click at [219, 252] on textarea at bounding box center [607, 293] width 904 height 110
click at [186, 250] on textarea "The american astronmores made plan to land the space ship in Mars." at bounding box center [607, 293] width 904 height 110
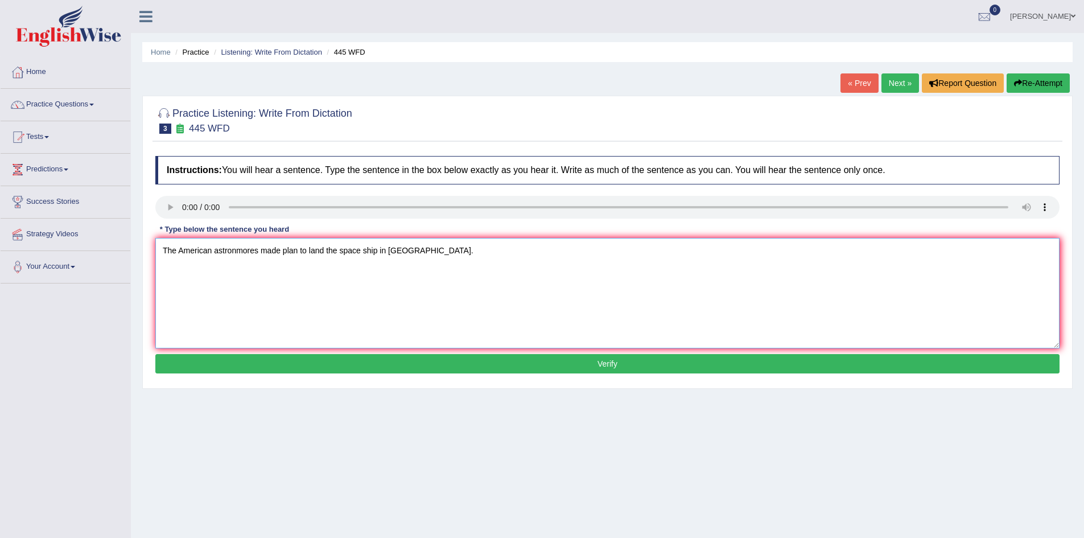
click at [240, 248] on textarea "The American astronmores made plan to land the space ship in Mars." at bounding box center [607, 293] width 904 height 110
click at [281, 250] on textarea "The American astronmores made plan to land the space ship in Mars." at bounding box center [607, 293] width 904 height 110
click at [228, 250] on textarea "The American astronmores made a plan to land the space ship in Mars." at bounding box center [607, 293] width 904 height 110
click at [258, 250] on textarea "The American astronmores made a plan to land the space ship in Mars." at bounding box center [607, 293] width 904 height 110
type textarea "The American astronomores made a plan to land the space ship in Mars."
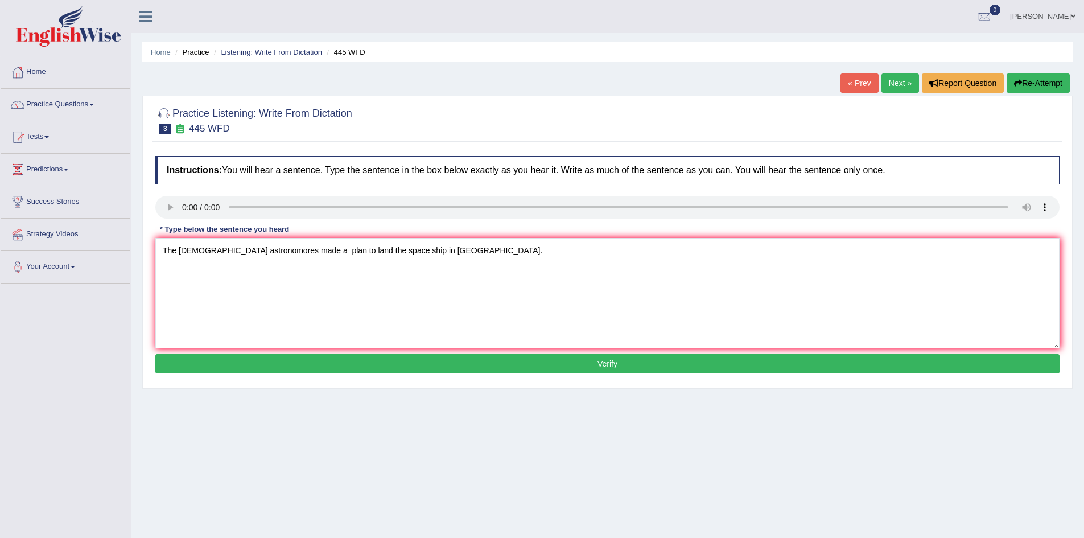
click at [427, 360] on button "Verify" at bounding box center [607, 363] width 904 height 19
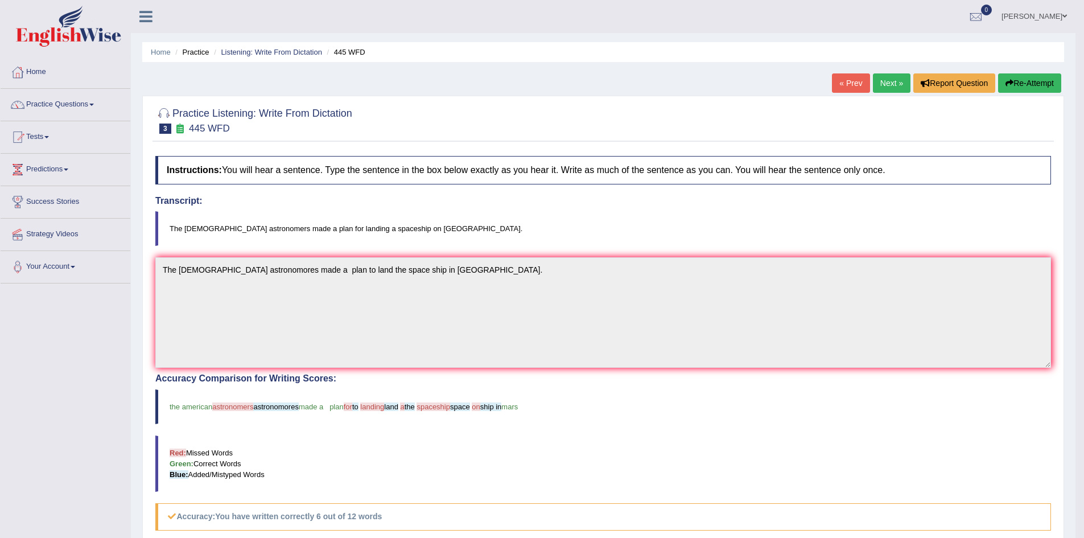
click at [873, 88] on link "Next »" at bounding box center [892, 82] width 38 height 19
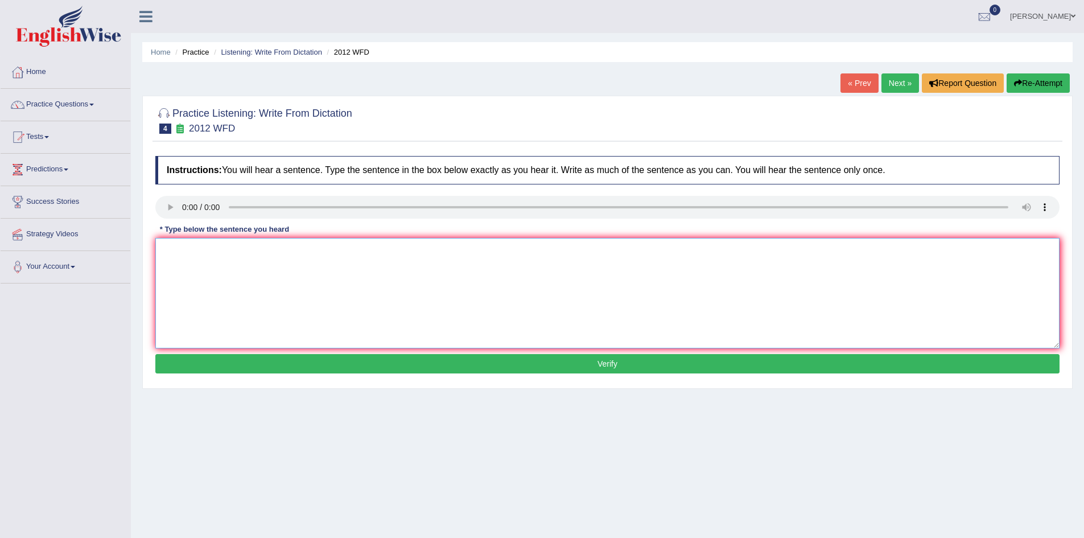
click at [212, 283] on textarea at bounding box center [607, 293] width 904 height 110
type textarea "There is a great deal of debate on this topic."
click at [549, 365] on button "Verify" at bounding box center [607, 363] width 904 height 19
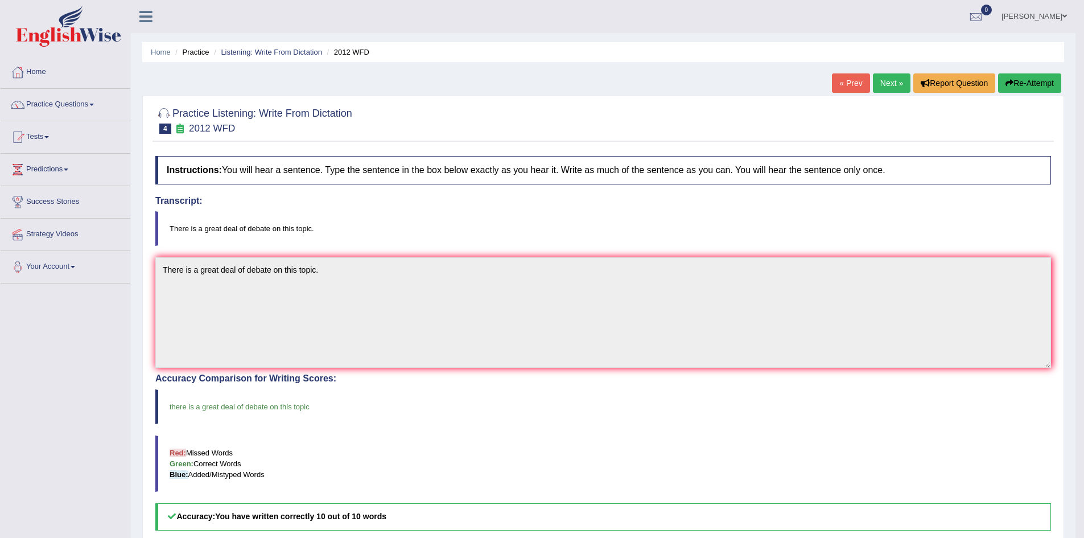
click at [884, 90] on link "Next »" at bounding box center [892, 82] width 38 height 19
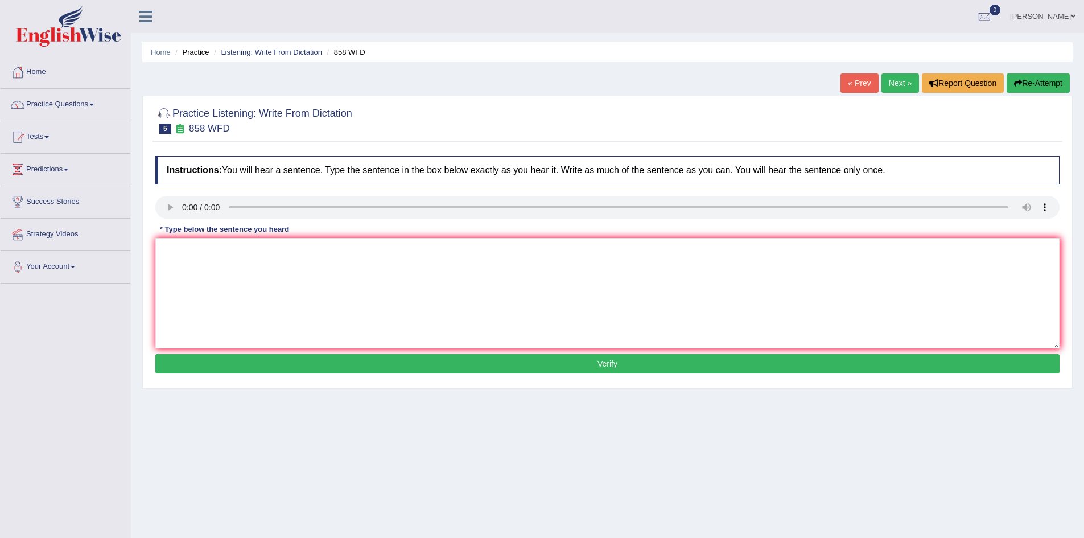
click at [431, 230] on div "Instructions: You will hear a sentence. Type the sentence in the box below exac…" at bounding box center [608, 266] width 910 height 232
click at [206, 283] on textarea at bounding box center [607, 293] width 904 height 110
click at [237, 250] on textarea "The year the ship od artificats wrecjked interest the historians." at bounding box center [607, 293] width 904 height 110
type textarea "The year the ship of artificats wrecked interest the historians."
click at [587, 369] on button "Verify" at bounding box center [607, 363] width 904 height 19
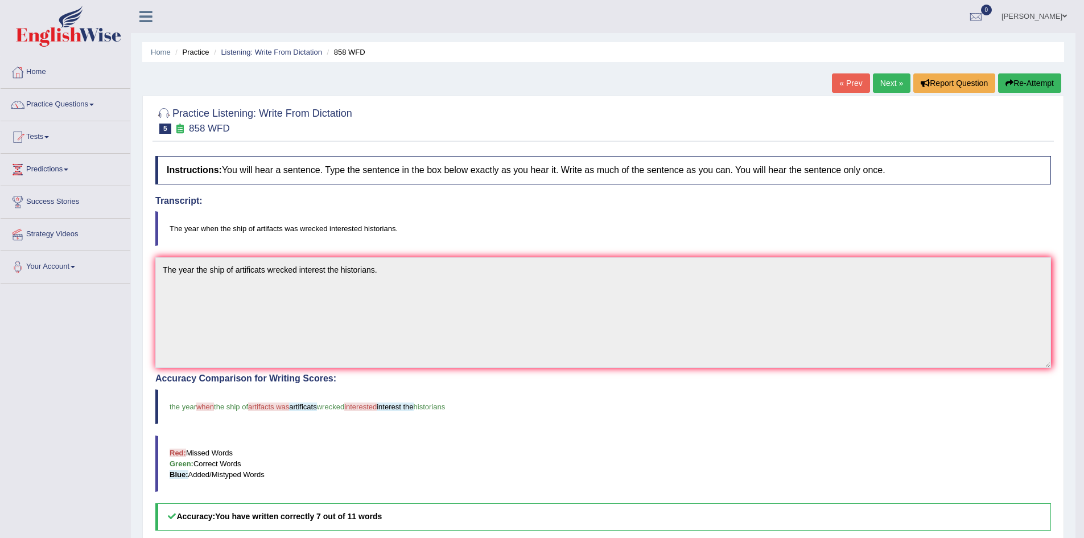
click at [885, 87] on link "Next »" at bounding box center [892, 82] width 38 height 19
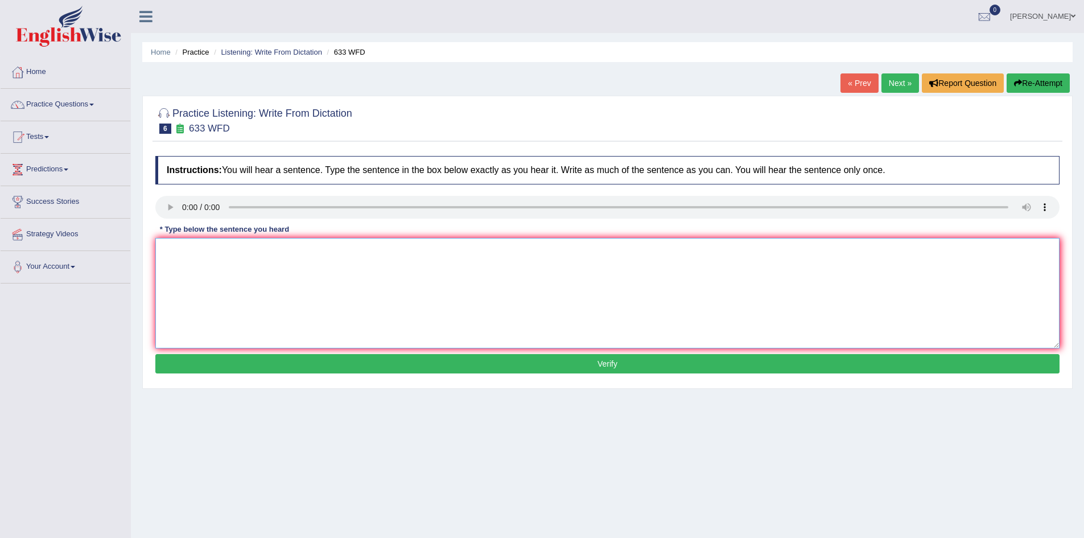
click at [315, 268] on textarea at bounding box center [607, 293] width 904 height 110
click at [212, 258] on textarea at bounding box center [607, 293] width 904 height 110
type textarea "Research shows the"
click at [899, 82] on link "Next »" at bounding box center [900, 82] width 38 height 19
drag, startPoint x: 151, startPoint y: 201, endPoint x: 168, endPoint y: 204, distance: 18.0
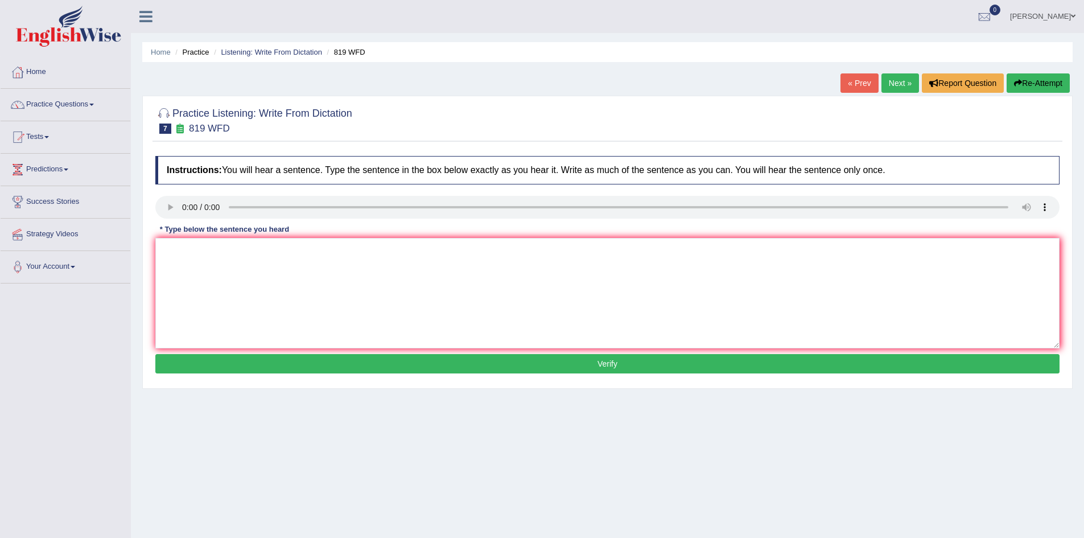
click at [154, 203] on div "Practice Listening: Write From Dictation 7 819 WFD Instructions: You will hear …" at bounding box center [607, 242] width 930 height 293
click at [256, 262] on textarea at bounding box center [607, 293] width 904 height 110
type textarea "Panta are continued to grow out through their lives."
click at [661, 369] on button "Verify" at bounding box center [607, 363] width 904 height 19
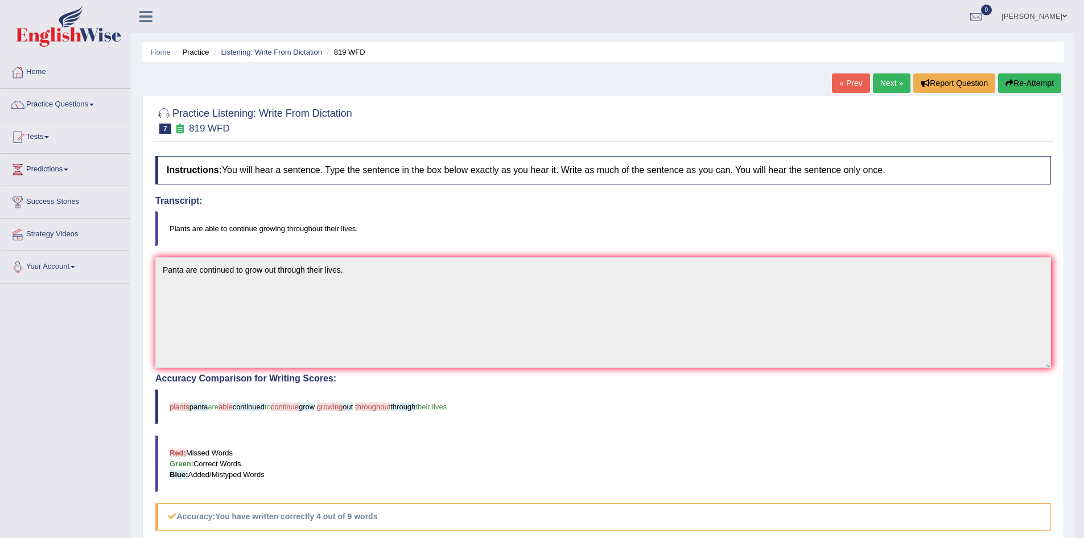
click at [893, 92] on link "Next »" at bounding box center [892, 82] width 38 height 19
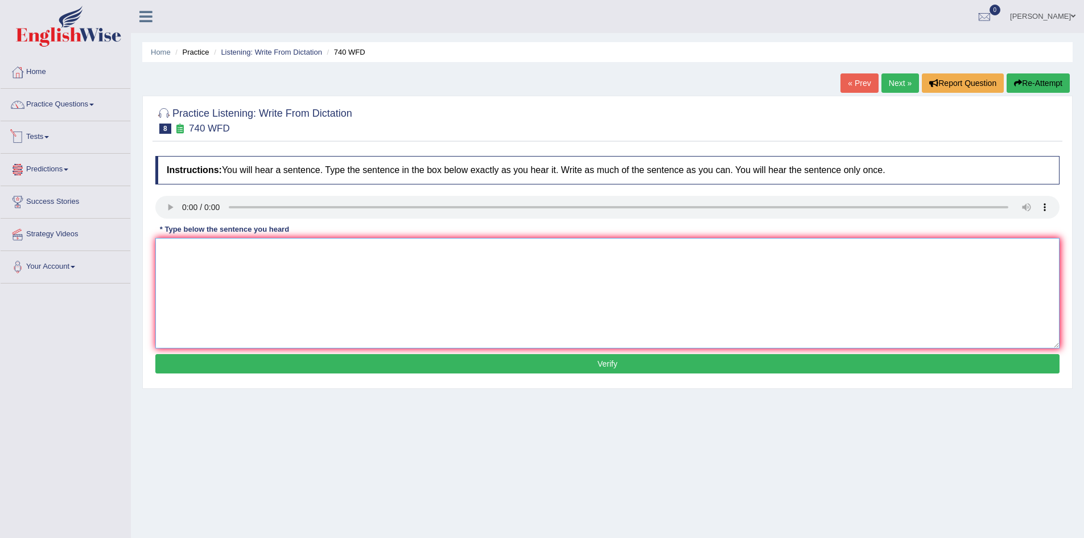
click at [295, 275] on textarea at bounding box center [607, 293] width 904 height 110
type textarea "A series of observation is carried out in the classroom."
click at [654, 367] on button "Verify" at bounding box center [607, 363] width 904 height 19
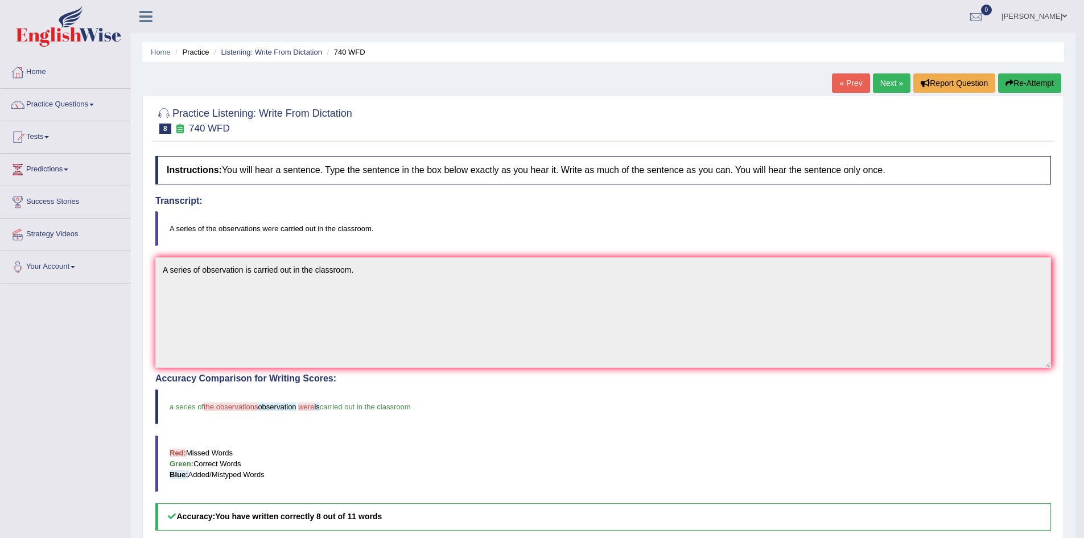
click at [888, 85] on link "Next »" at bounding box center [892, 82] width 38 height 19
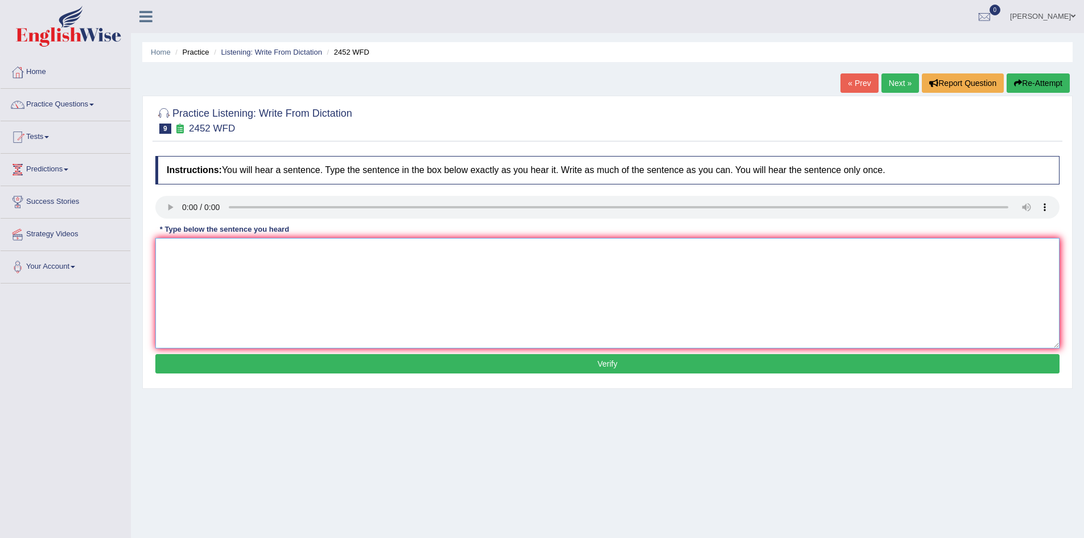
click at [201, 305] on textarea at bounding box center [607, 293] width 904 height 110
click at [224, 253] on textarea "It is a debate abot the value of the knowledge." at bounding box center [607, 293] width 904 height 110
type textarea "It is a debate about the value of the knowledge."
click at [508, 369] on button "Verify" at bounding box center [607, 363] width 904 height 19
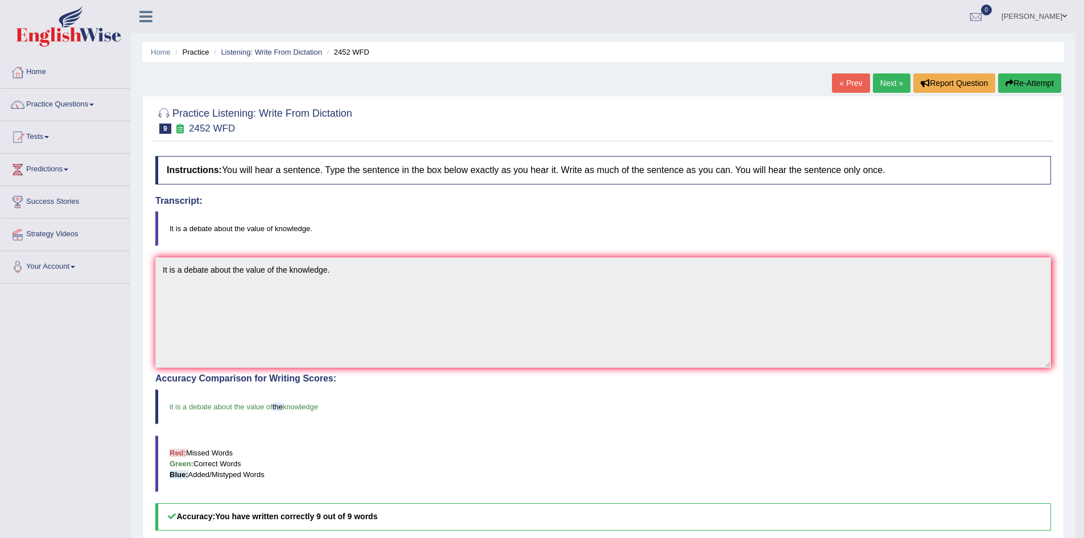
click at [877, 80] on link "Next »" at bounding box center [892, 82] width 38 height 19
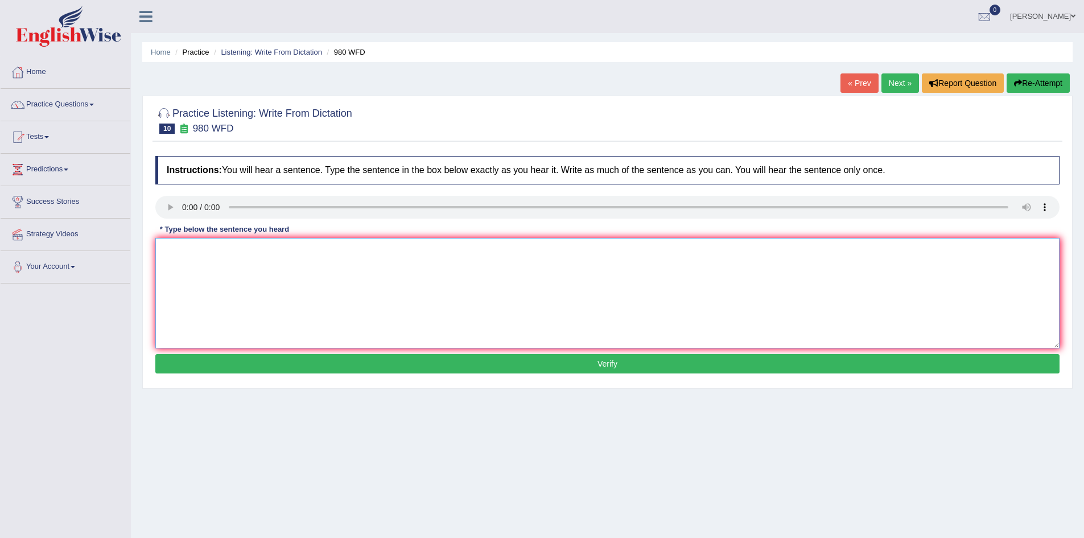
click at [344, 277] on textarea at bounding box center [607, 293] width 904 height 110
type textarea "Your ideas are discussed and debated in seminars and in tutorials."
click at [413, 363] on button "Verify" at bounding box center [607, 363] width 904 height 19
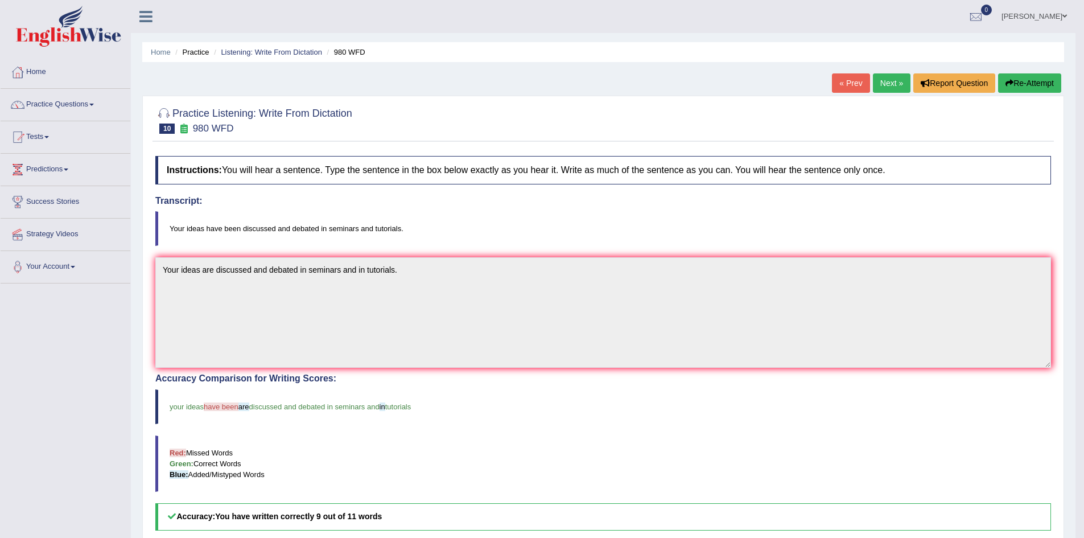
click at [886, 83] on link "Next »" at bounding box center [892, 82] width 38 height 19
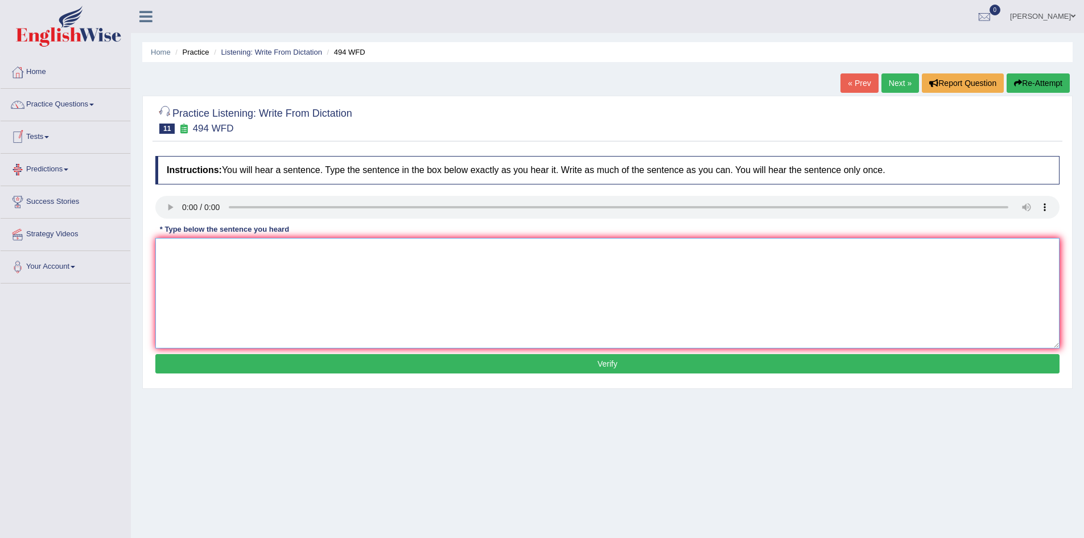
click at [219, 266] on textarea at bounding box center [607, 293] width 904 height 110
click at [480, 302] on textarea at bounding box center [607, 293] width 904 height 110
type textarea "ffsdfs"
click at [573, 361] on button "Verify" at bounding box center [607, 363] width 904 height 19
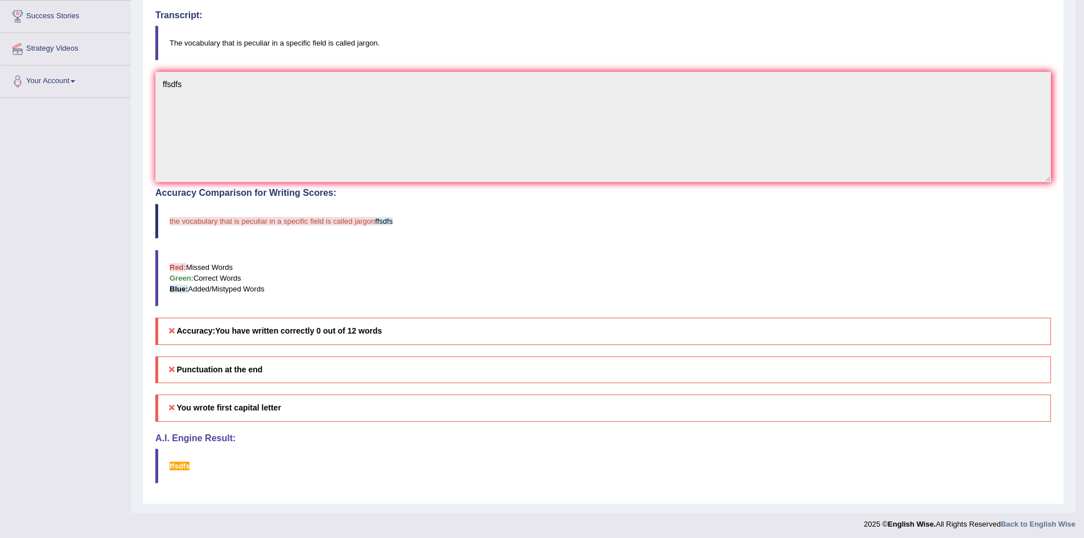
scroll to position [189, 0]
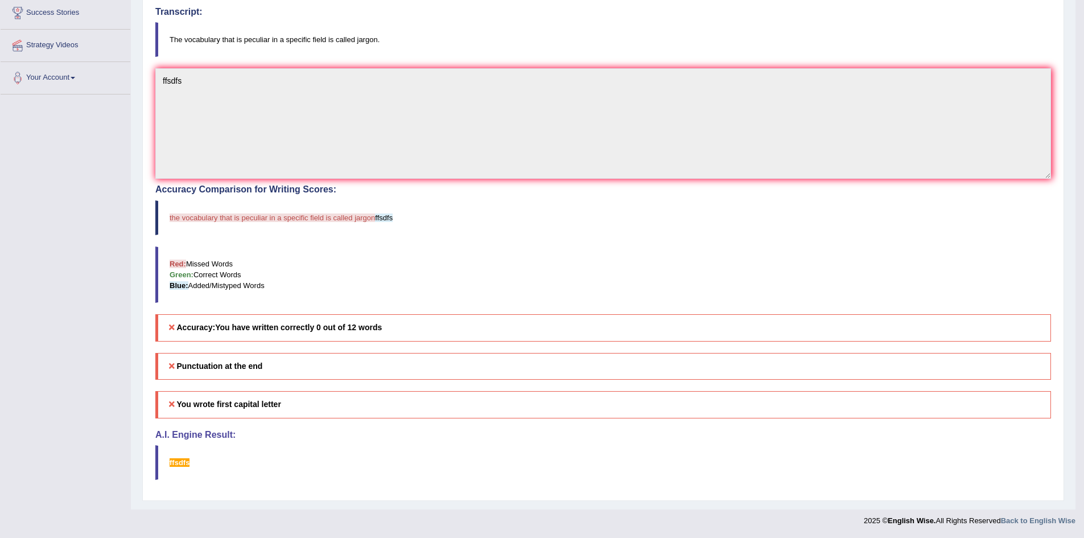
click at [234, 239] on div "Accuracy Comparison for Writing Scores: the vocabulary that is peculiar in a sp…" at bounding box center [603, 262] width 896 height 156
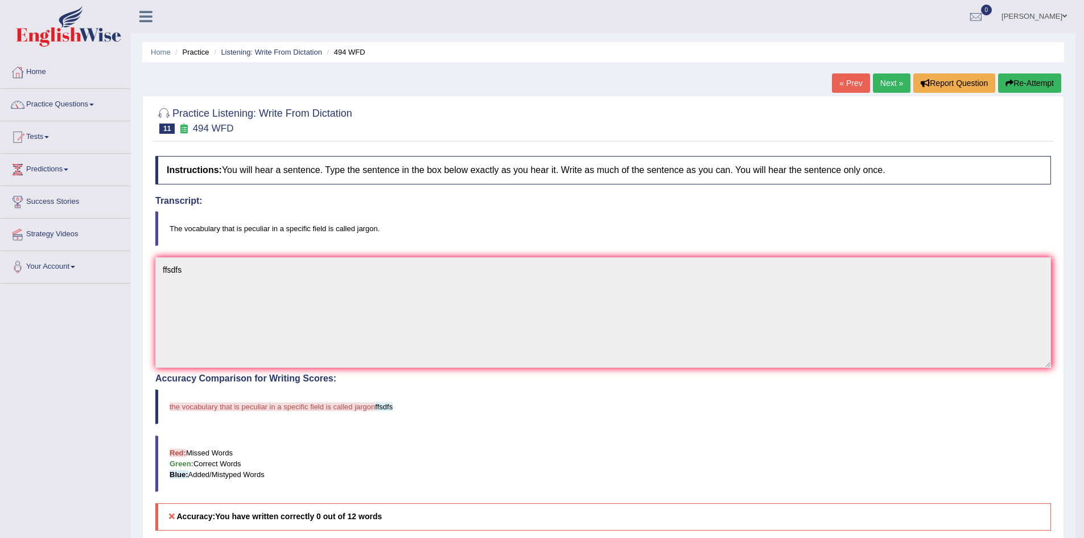
click at [891, 85] on link "Next »" at bounding box center [892, 82] width 38 height 19
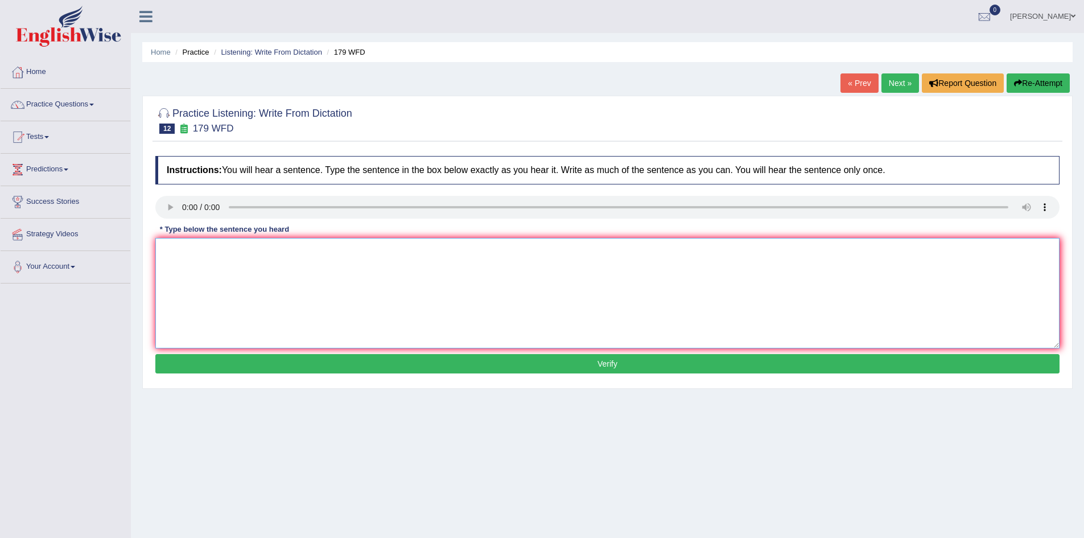
click at [211, 242] on textarea at bounding box center [607, 293] width 904 height 110
click at [77, 111] on link "Practice Questions" at bounding box center [66, 103] width 130 height 28
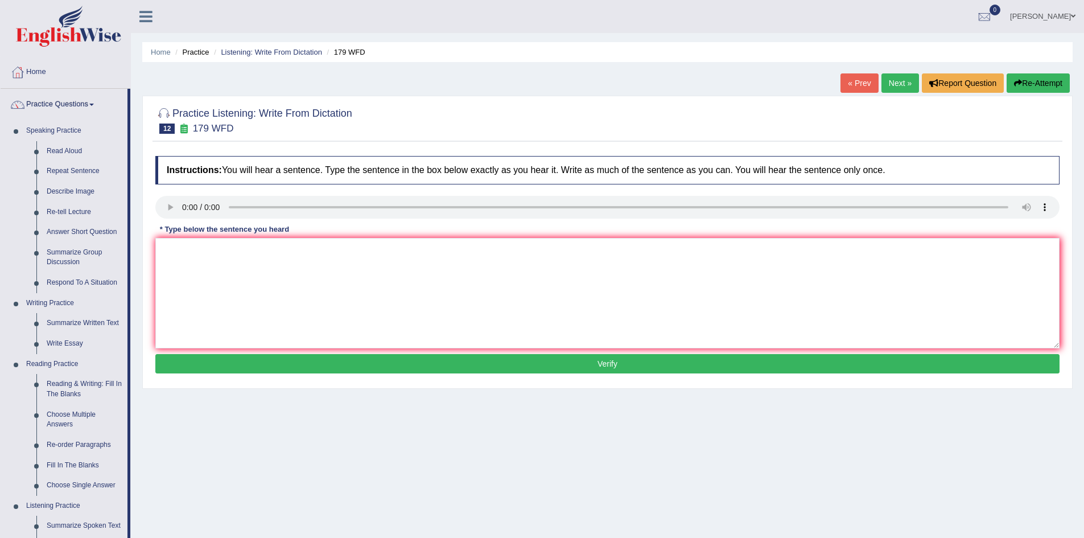
drag, startPoint x: 897, startPoint y: 81, endPoint x: 894, endPoint y: 86, distance: 6.4
click at [897, 81] on link "Next »" at bounding box center [900, 82] width 38 height 19
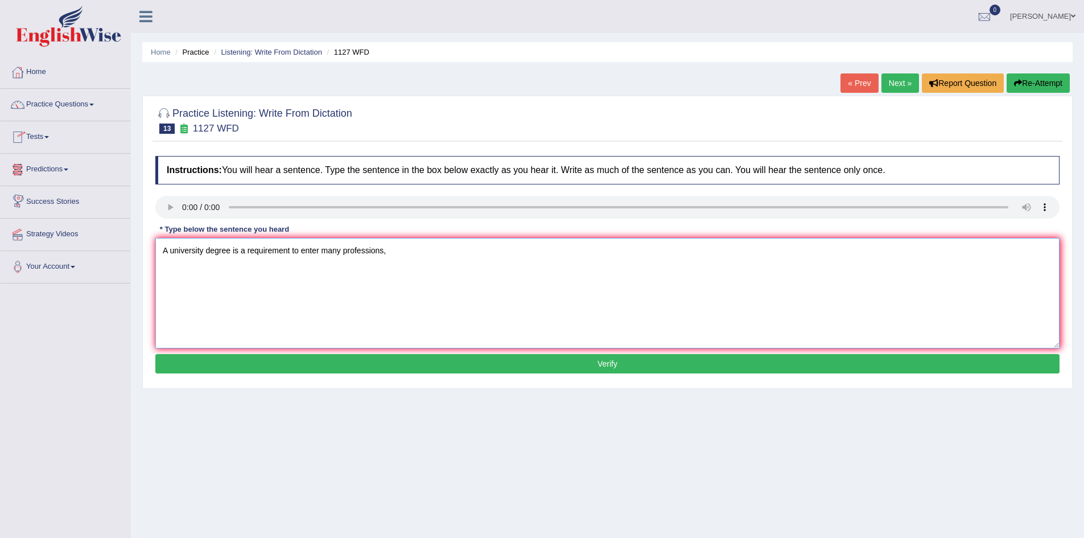
click at [168, 251] on textarea "A university degree is a requirement to enter many professions," at bounding box center [607, 293] width 904 height 110
click at [390, 249] on textarea "An university degree is a requirement to enter many professions," at bounding box center [607, 293] width 904 height 110
type textarea "An university degree is a requirement to enter many professions."
click at [418, 364] on button "Verify" at bounding box center [607, 363] width 904 height 19
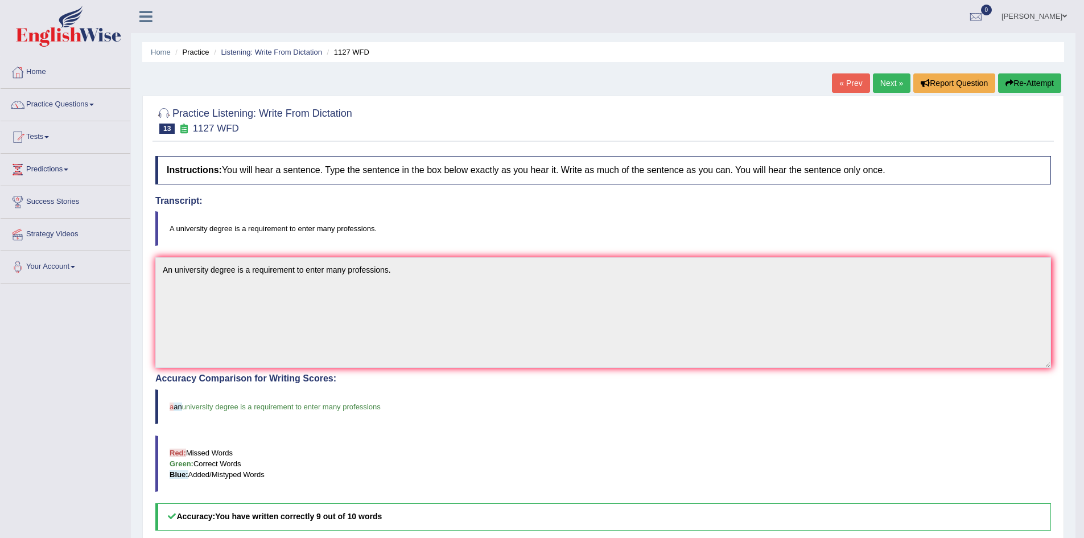
click at [891, 86] on link "Next »" at bounding box center [892, 82] width 38 height 19
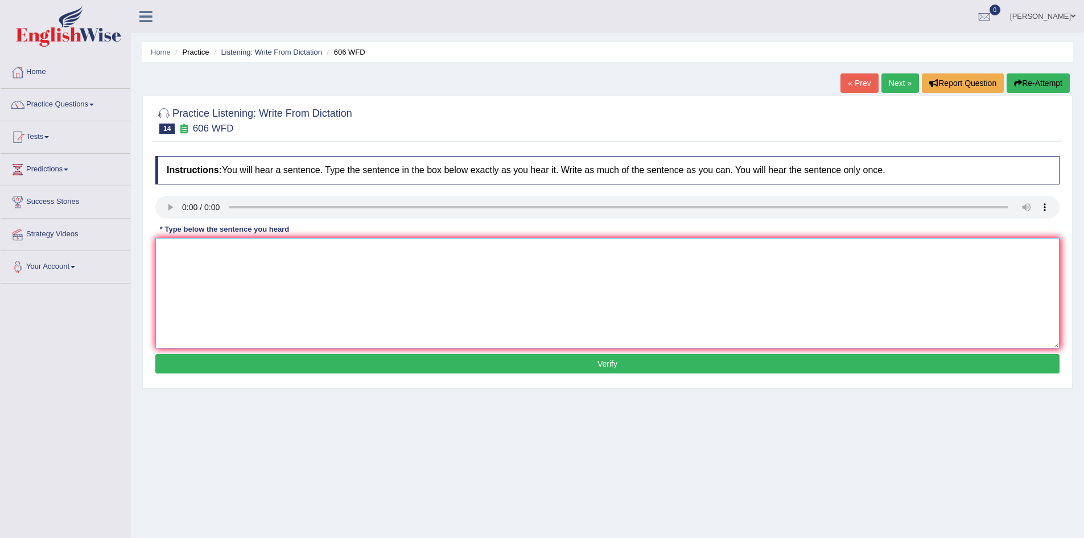
click at [213, 251] on textarea at bounding box center [607, 293] width 904 height 110
drag, startPoint x: 241, startPoint y: 253, endPoint x: 267, endPoint y: 253, distance: 26.2
click at [245, 253] on textarea "Students will study the literature in ancient Greece" at bounding box center [607, 293] width 904 height 110
click at [378, 250] on textarea "Students will study language and literature in ancient Greece" at bounding box center [607, 293] width 904 height 110
type textarea "Students will study language and literature in ancient Greece."
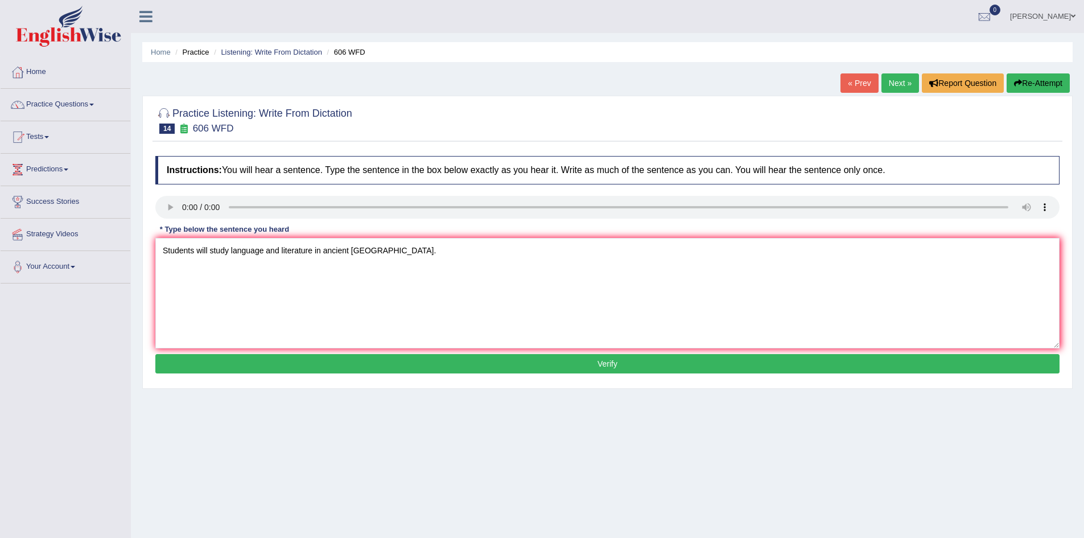
click at [552, 366] on button "Verify" at bounding box center [607, 363] width 904 height 19
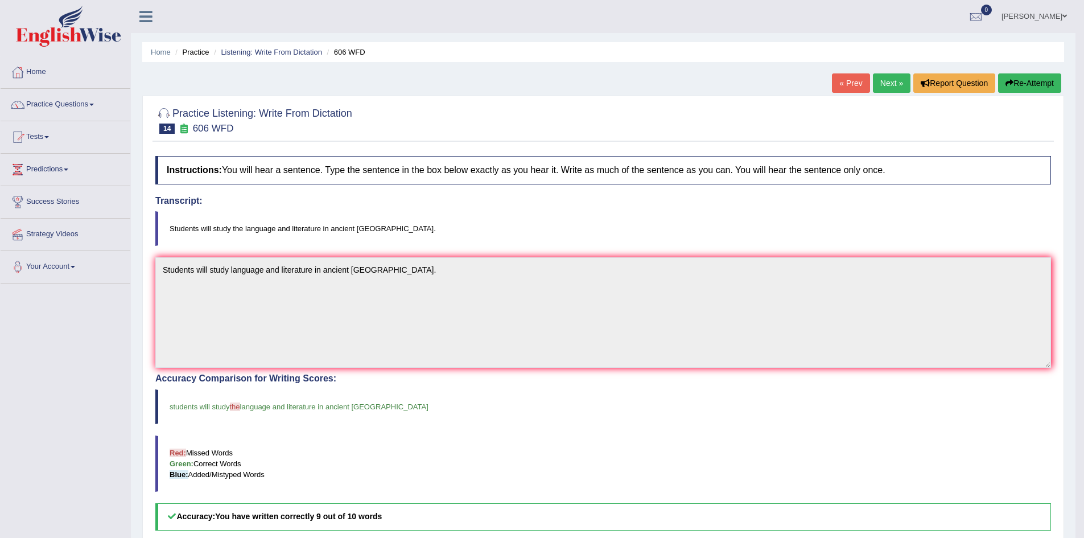
click at [893, 84] on link "Next »" at bounding box center [892, 82] width 38 height 19
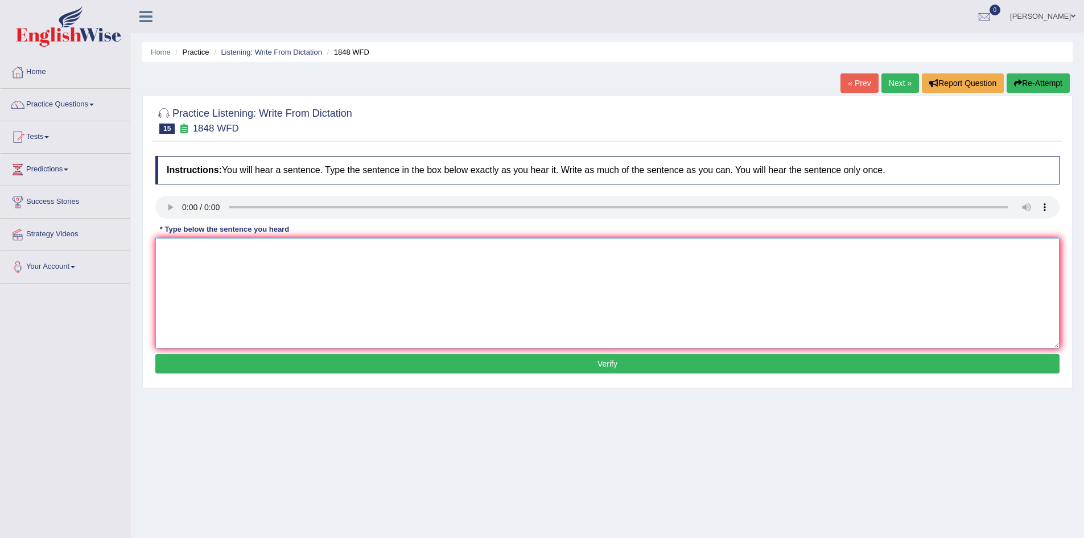
click at [240, 260] on textarea at bounding box center [607, 293] width 904 height 110
type textarea "Students msut present a valid identification to present in this course."
drag, startPoint x: 574, startPoint y: 363, endPoint x: 578, endPoint y: 368, distance: 6.5
click at [574, 363] on button "Verify" at bounding box center [607, 363] width 904 height 19
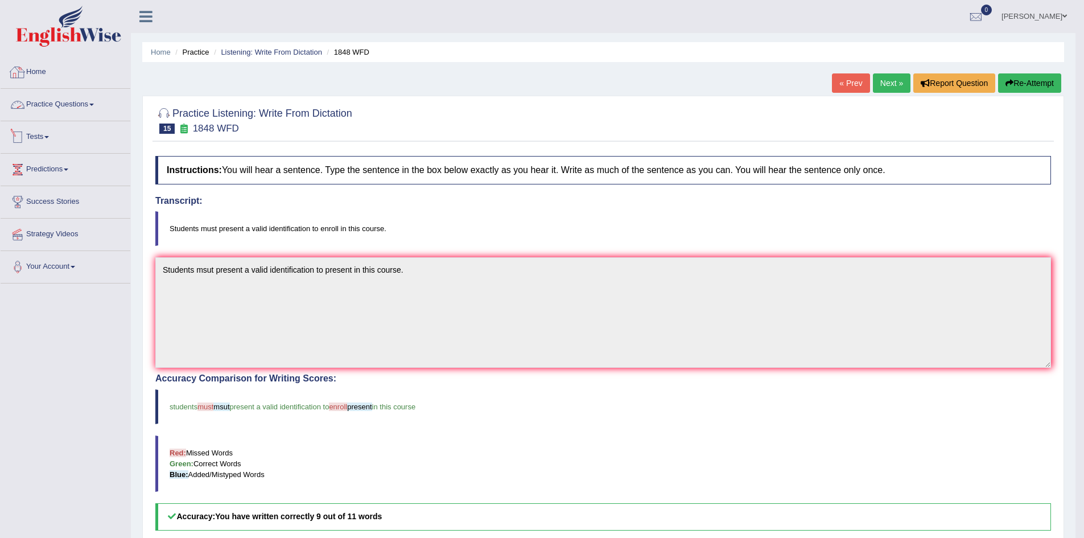
drag, startPoint x: 61, startPoint y: 111, endPoint x: 75, endPoint y: 116, distance: 14.1
click at [62, 111] on link "Practice Questions" at bounding box center [66, 103] width 130 height 28
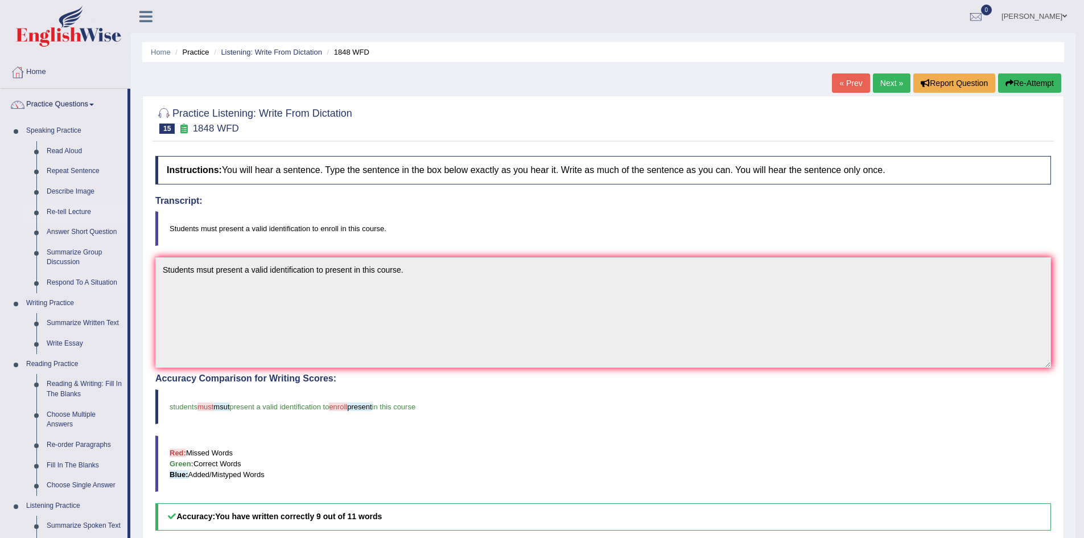
click at [65, 211] on link "Re-tell Lecture" at bounding box center [85, 212] width 86 height 20
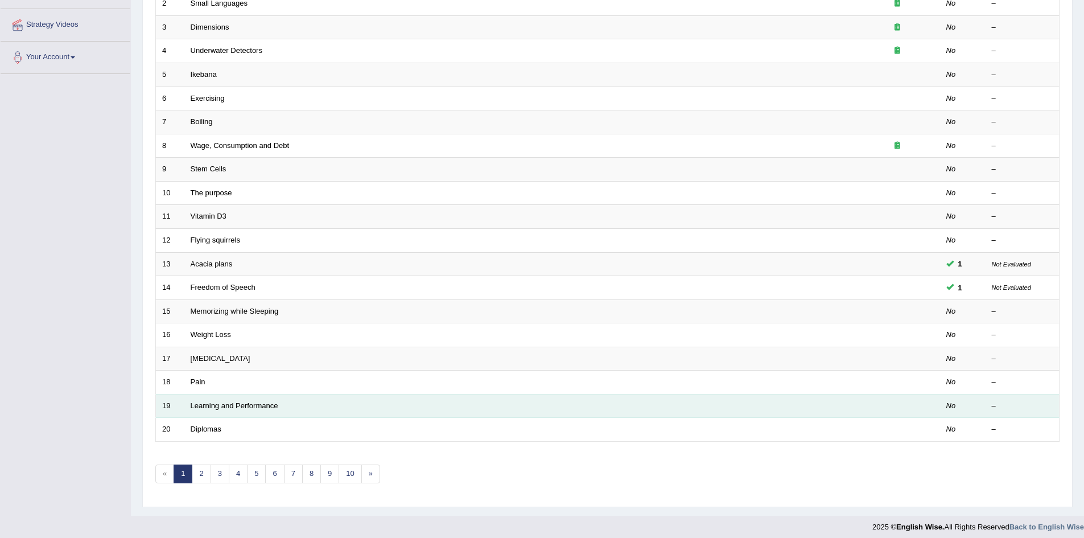
scroll to position [216, 0]
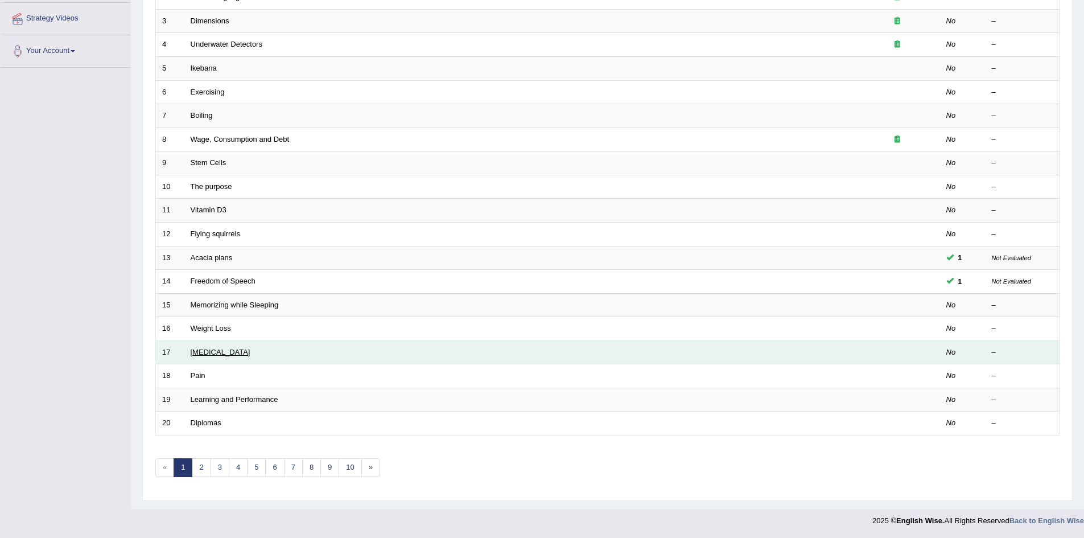
click at [221, 352] on link "[MEDICAL_DATA]" at bounding box center [221, 352] width 60 height 9
